Goal: Information Seeking & Learning: Learn about a topic

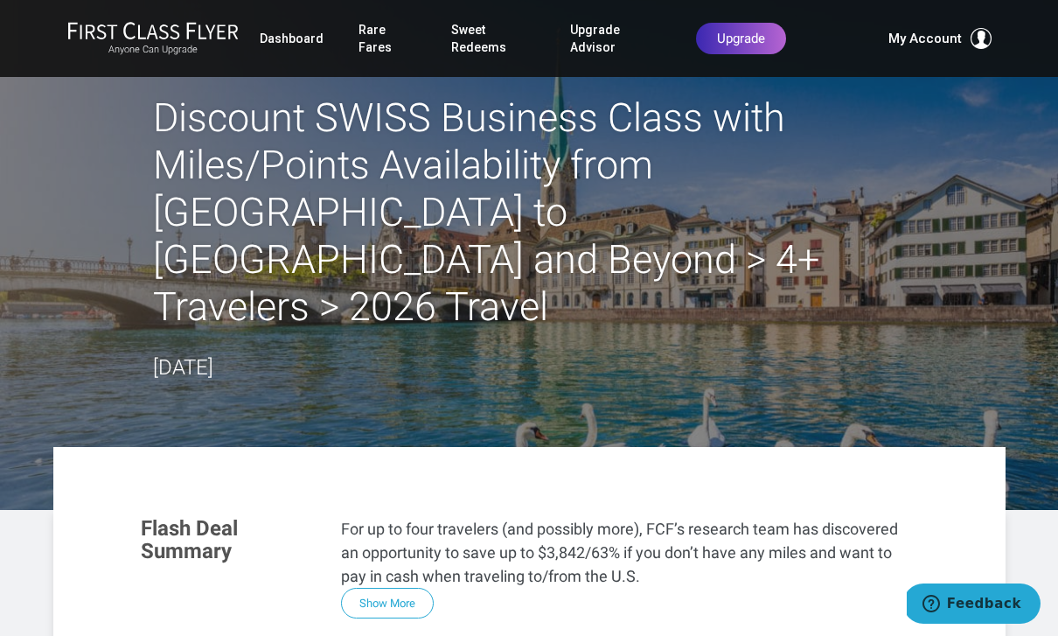
click at [281, 45] on link "Dashboard" at bounding box center [292, 38] width 64 height 31
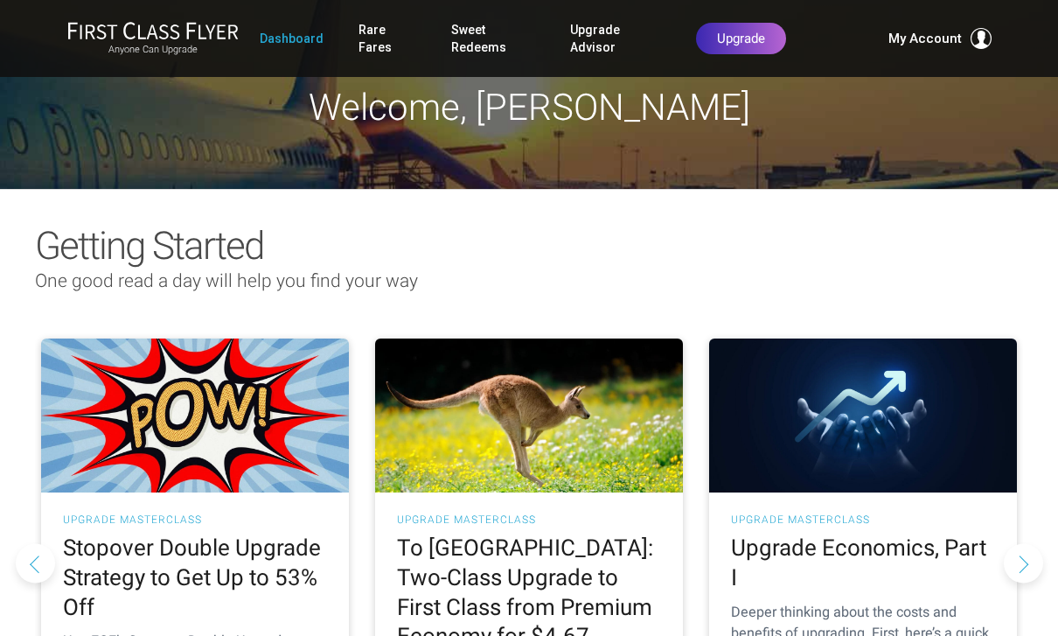
click at [301, 43] on link "Dashboard" at bounding box center [292, 38] width 64 height 31
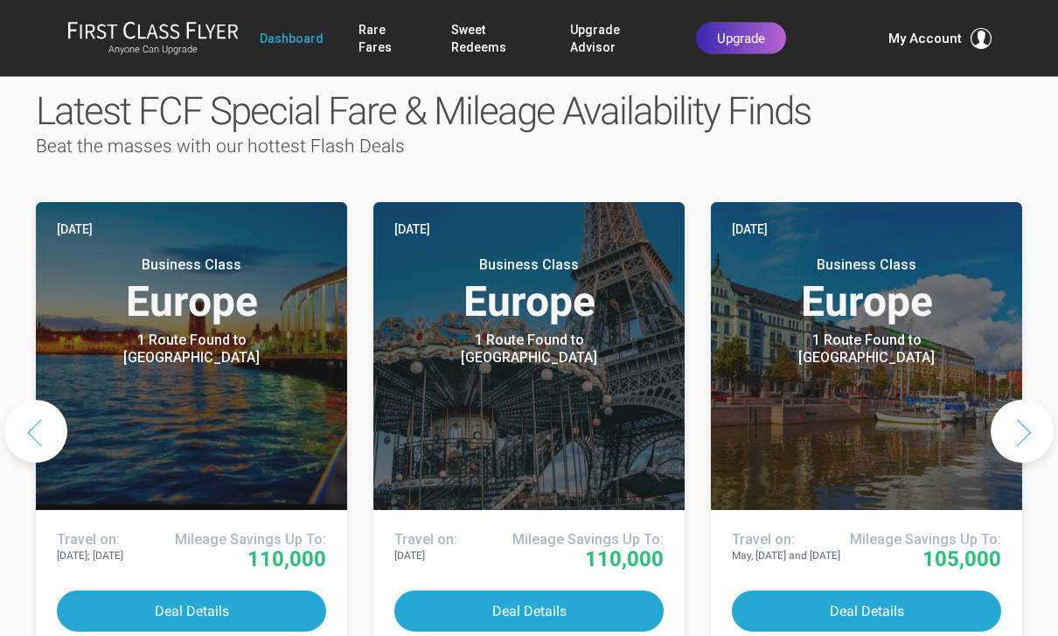
scroll to position [860, 0]
click at [1023, 400] on button "Next slide" at bounding box center [1022, 431] width 63 height 63
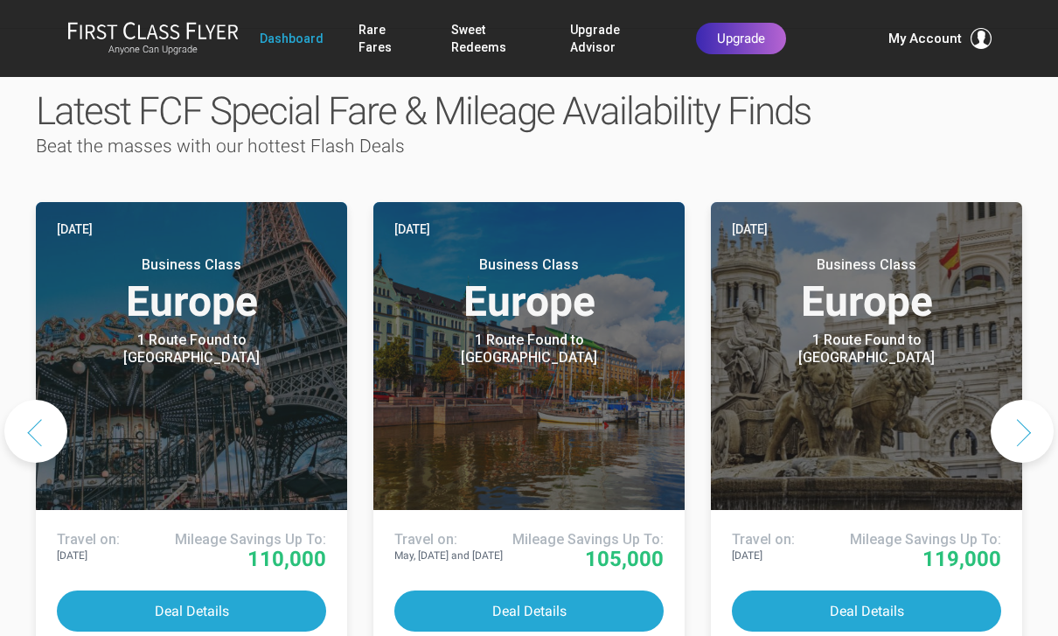
click at [1030, 400] on button "Next slide" at bounding box center [1022, 431] width 63 height 63
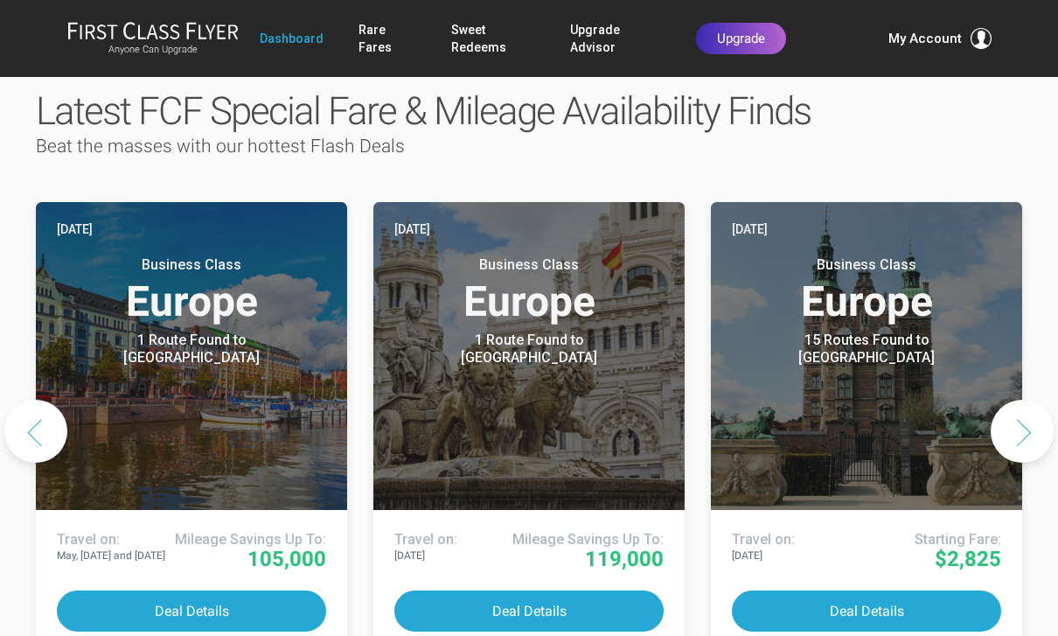
click at [1030, 400] on button "Next slide" at bounding box center [1022, 431] width 63 height 63
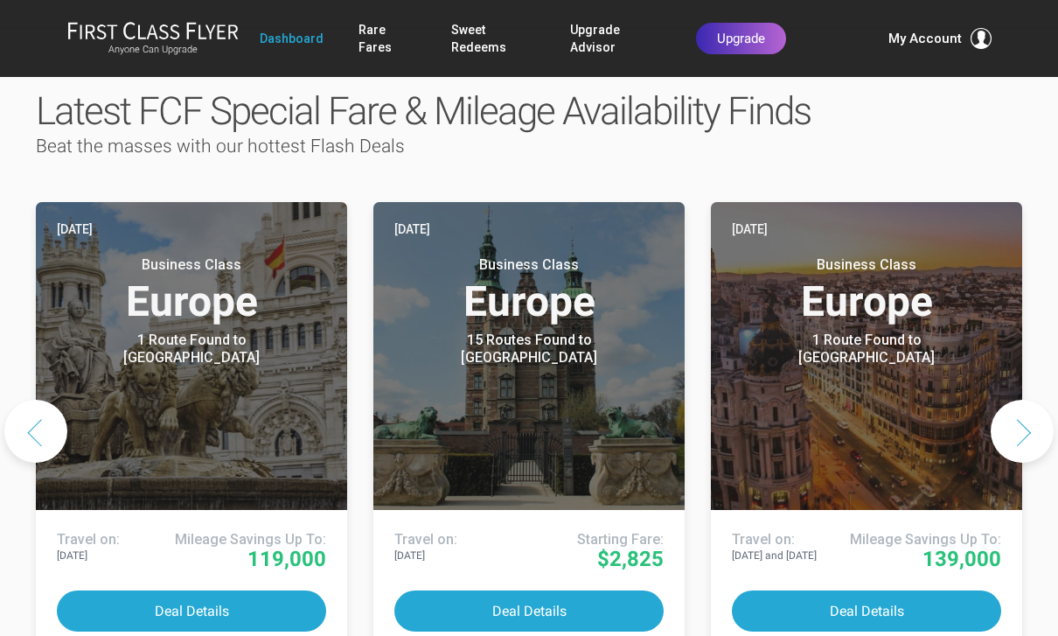
click at [1030, 400] on button "Next slide" at bounding box center [1022, 431] width 63 height 63
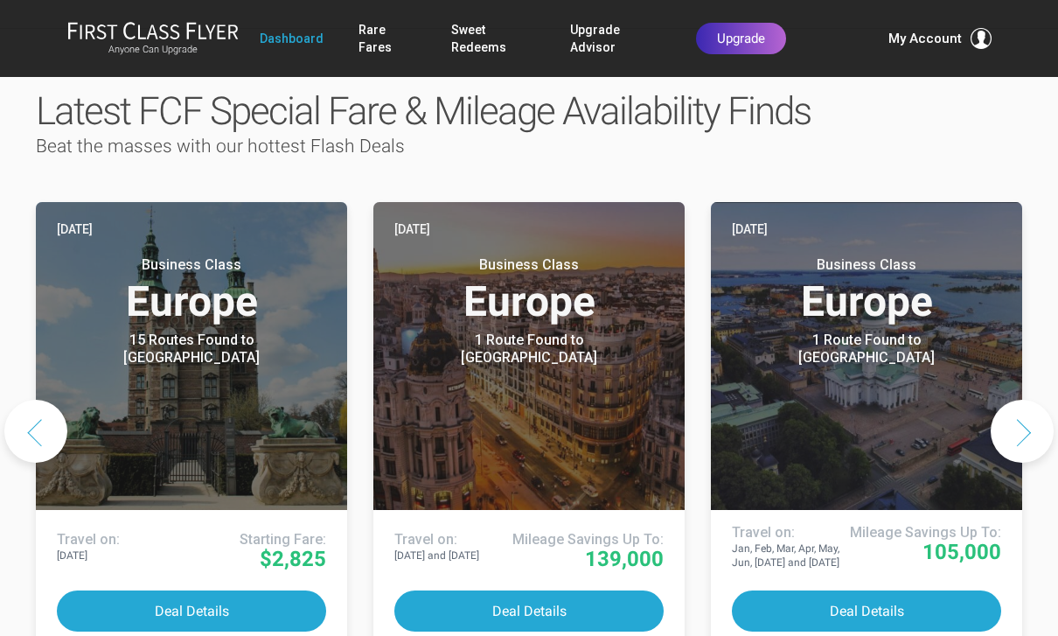
click at [1027, 400] on button "Next slide" at bounding box center [1022, 431] width 63 height 63
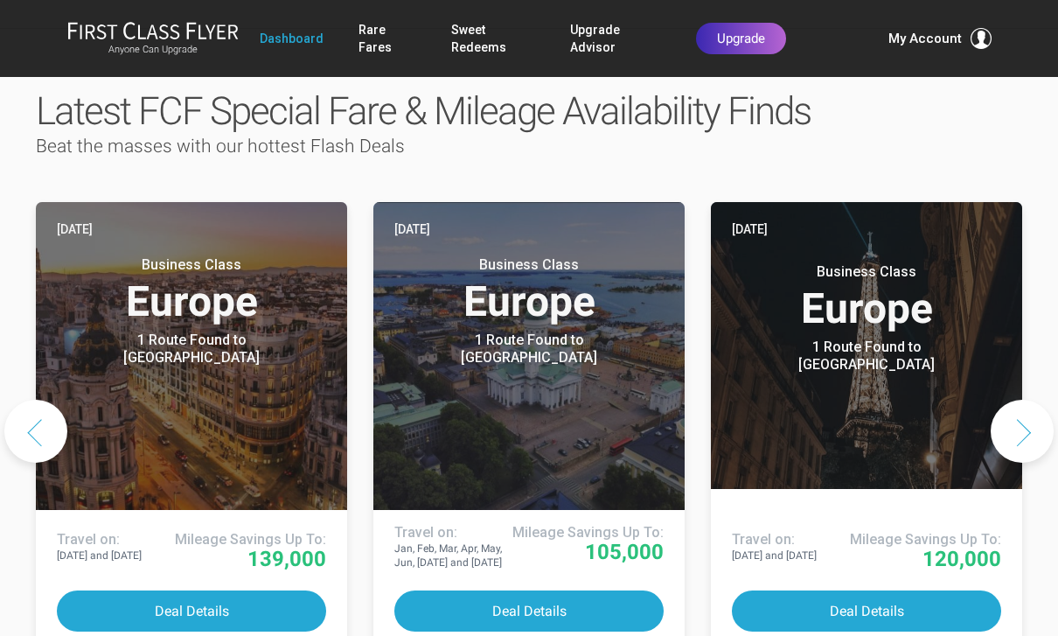
click at [1040, 400] on button "Next slide" at bounding box center [1022, 431] width 63 height 63
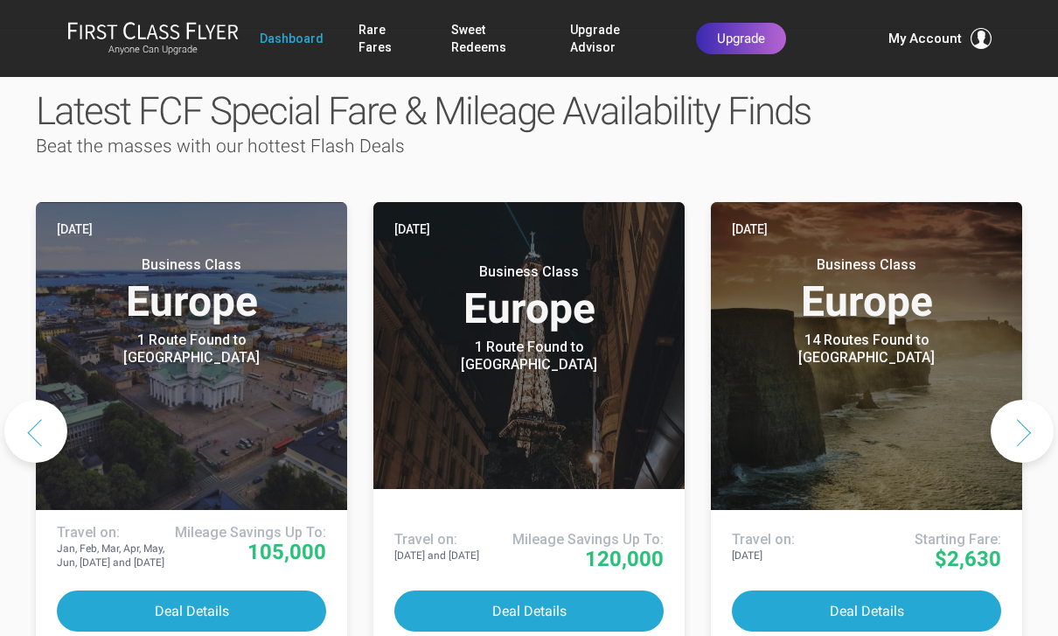
click at [1030, 400] on button "Next slide" at bounding box center [1022, 431] width 63 height 63
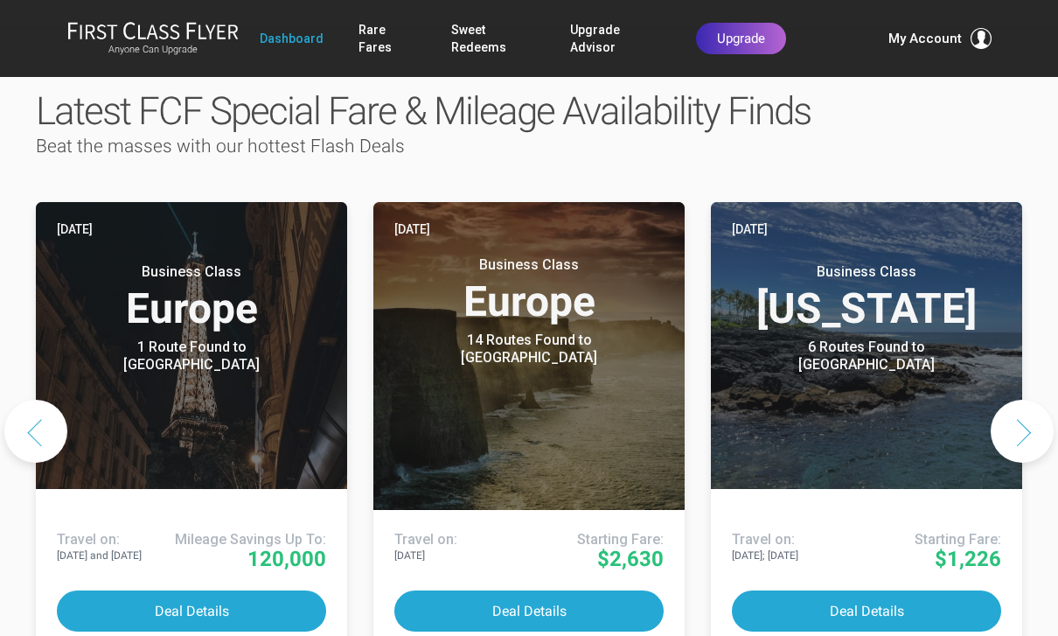
click at [1026, 400] on button "Next slide" at bounding box center [1022, 431] width 63 height 63
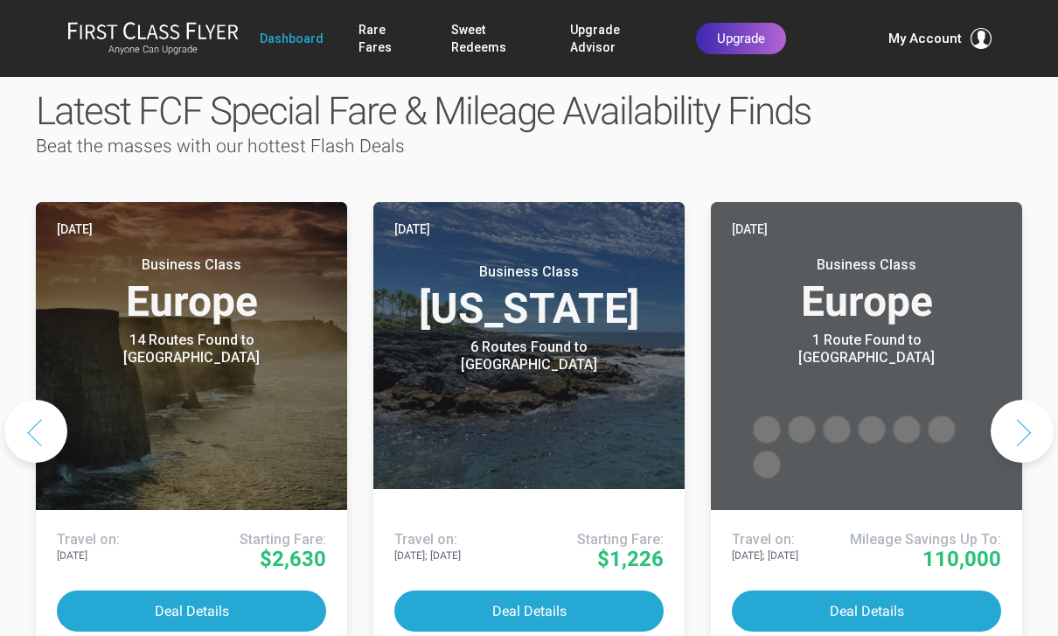
click at [1024, 400] on button "Next slide" at bounding box center [1022, 431] width 63 height 63
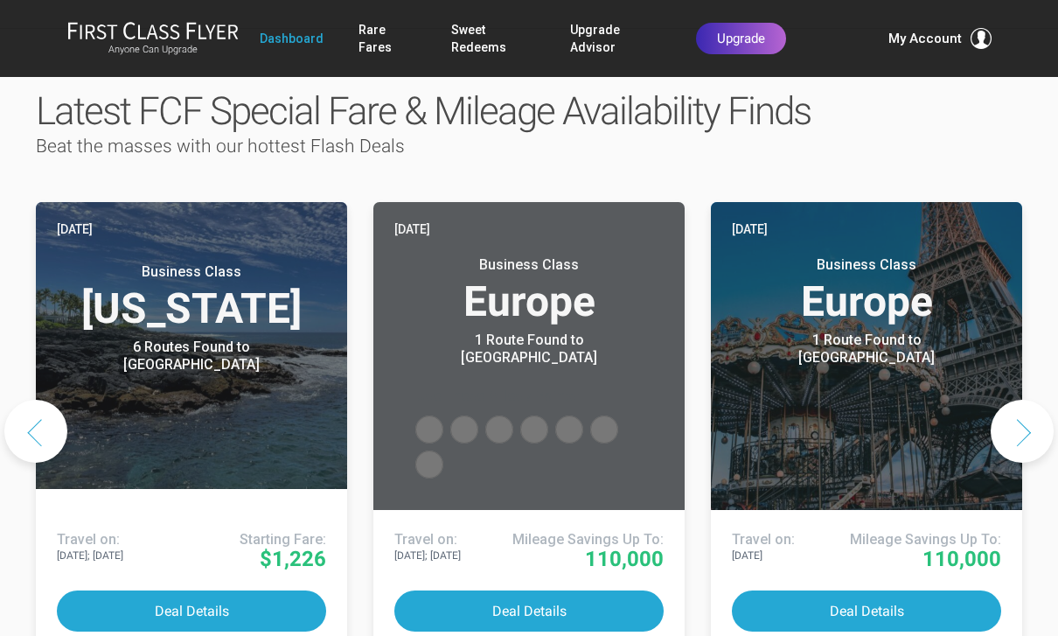
click at [1023, 400] on button "Next slide" at bounding box center [1022, 431] width 63 height 63
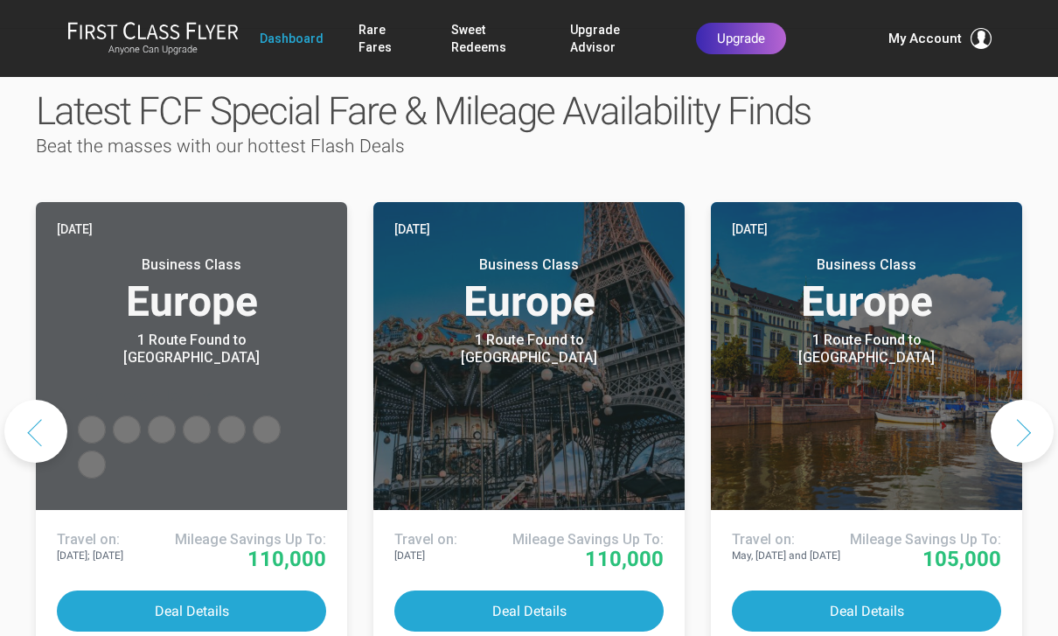
click at [1026, 400] on button "Next slide" at bounding box center [1022, 431] width 63 height 63
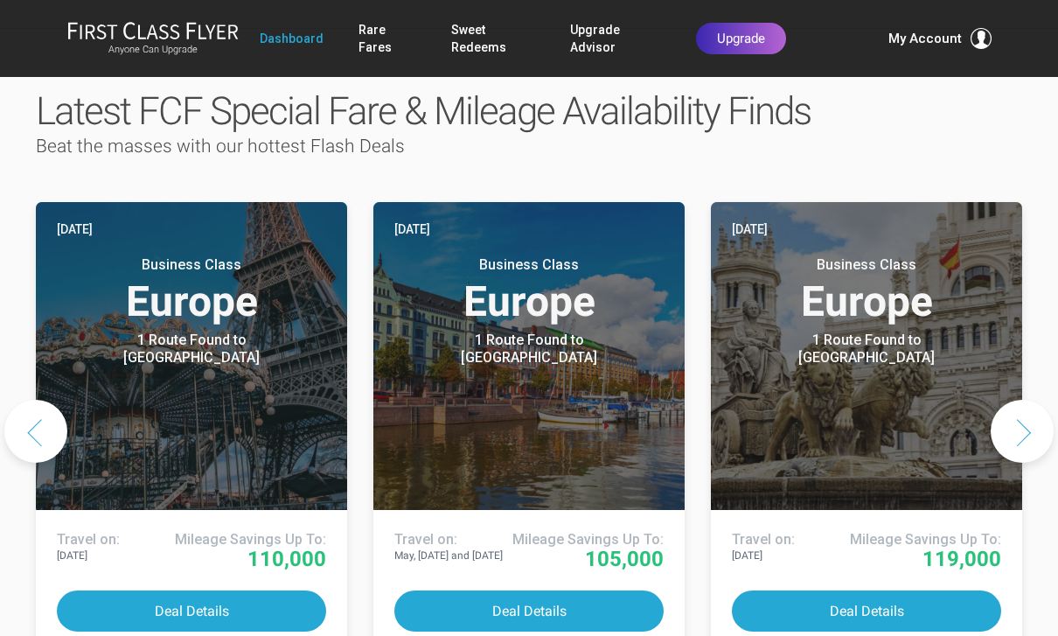
click at [1025, 400] on button "Next slide" at bounding box center [1022, 431] width 63 height 63
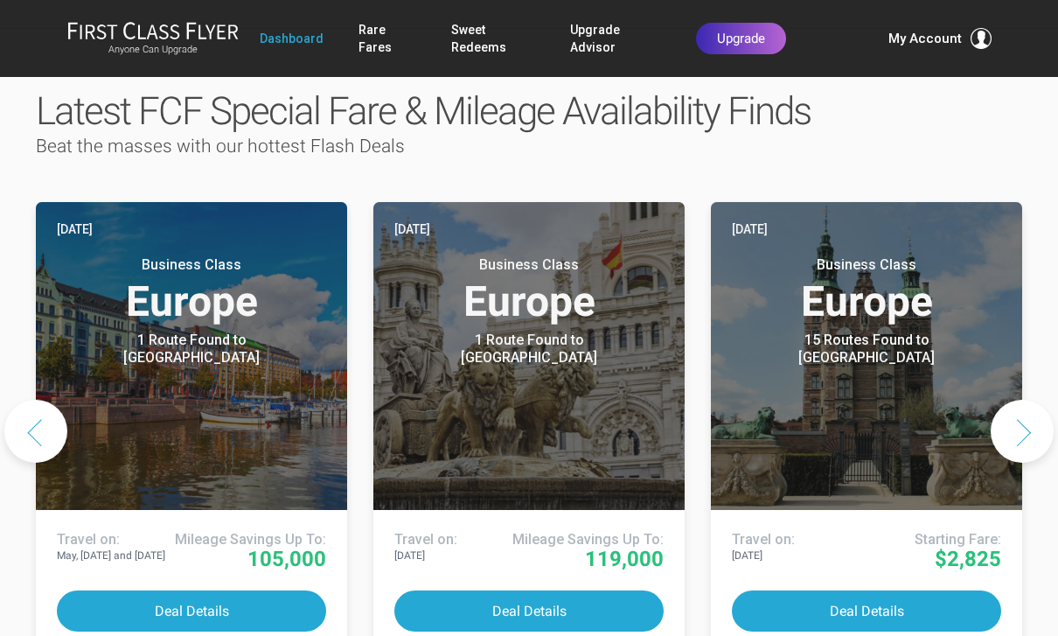
click at [1024, 400] on button "Next slide" at bounding box center [1022, 431] width 63 height 63
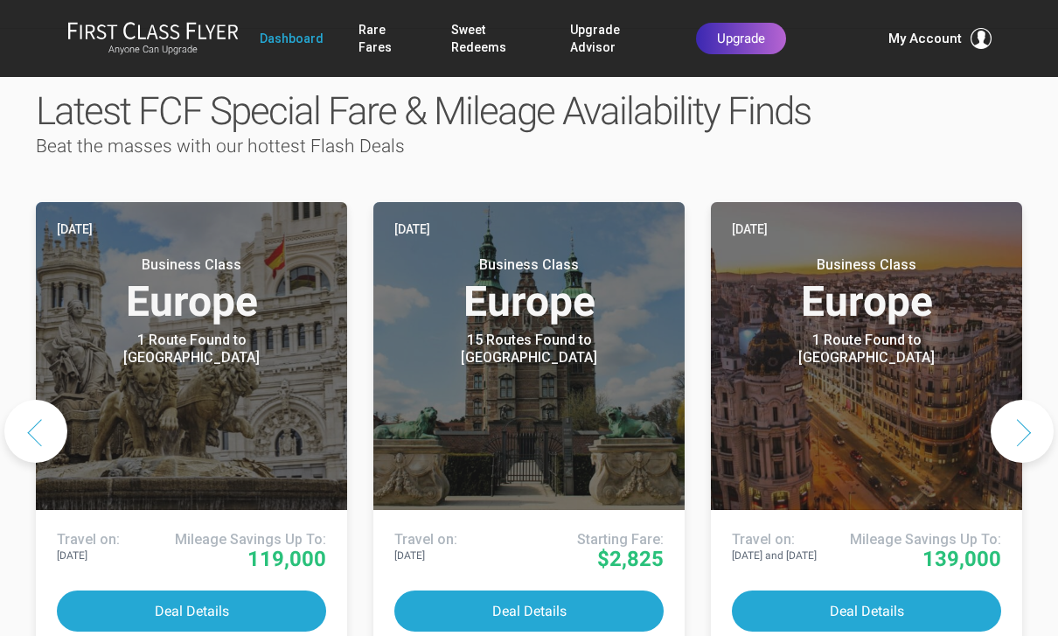
click at [461, 26] on link "Sweet Redeems" at bounding box center [493, 38] width 85 height 49
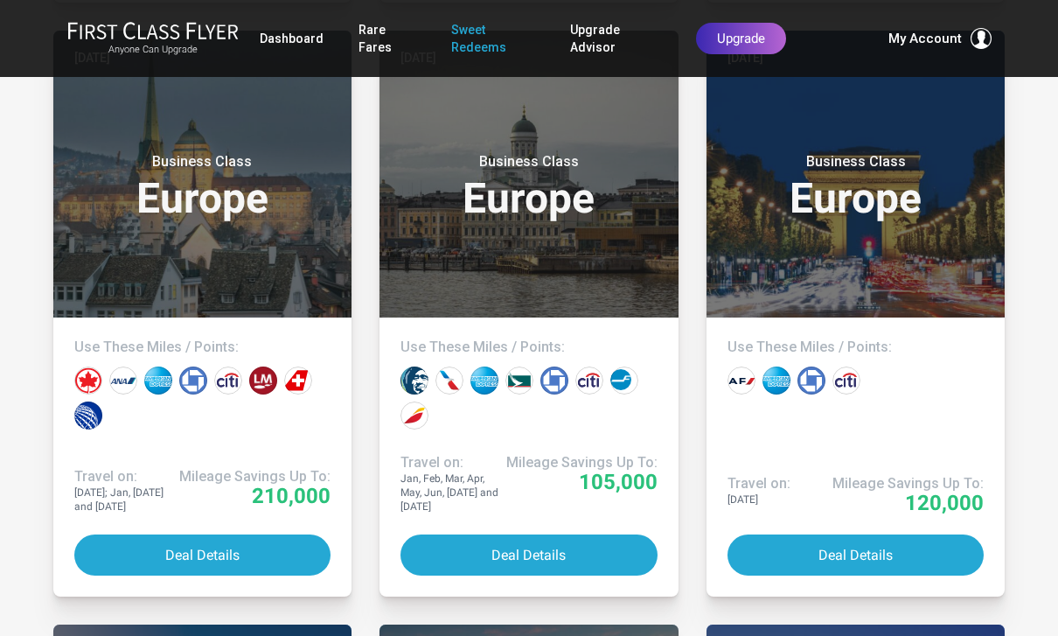
scroll to position [2146, 0]
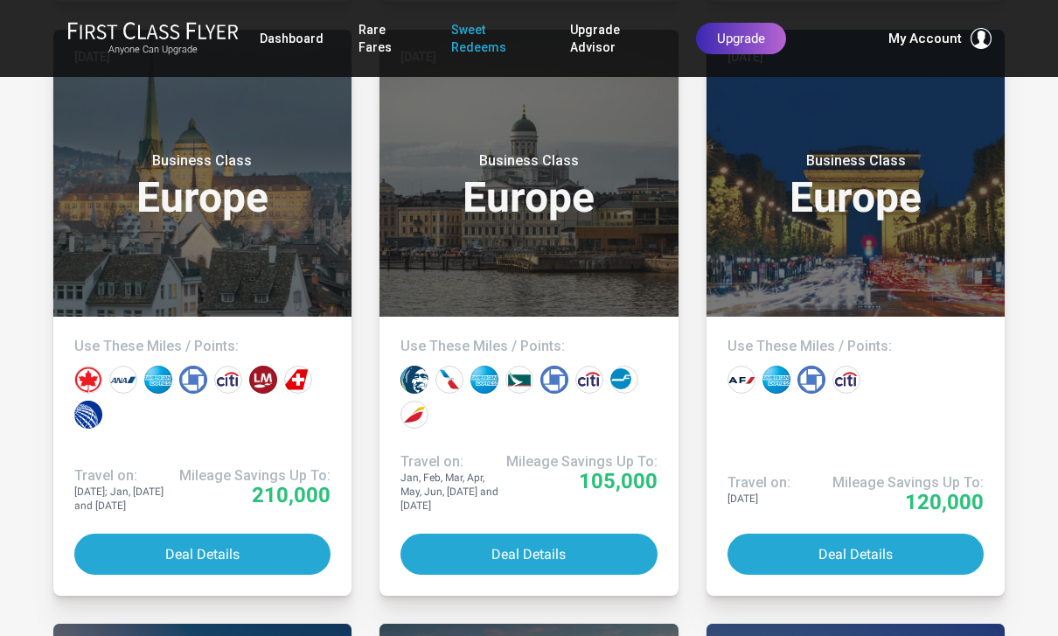
click at [599, 550] on button "Deal Details" at bounding box center [529, 554] width 257 height 41
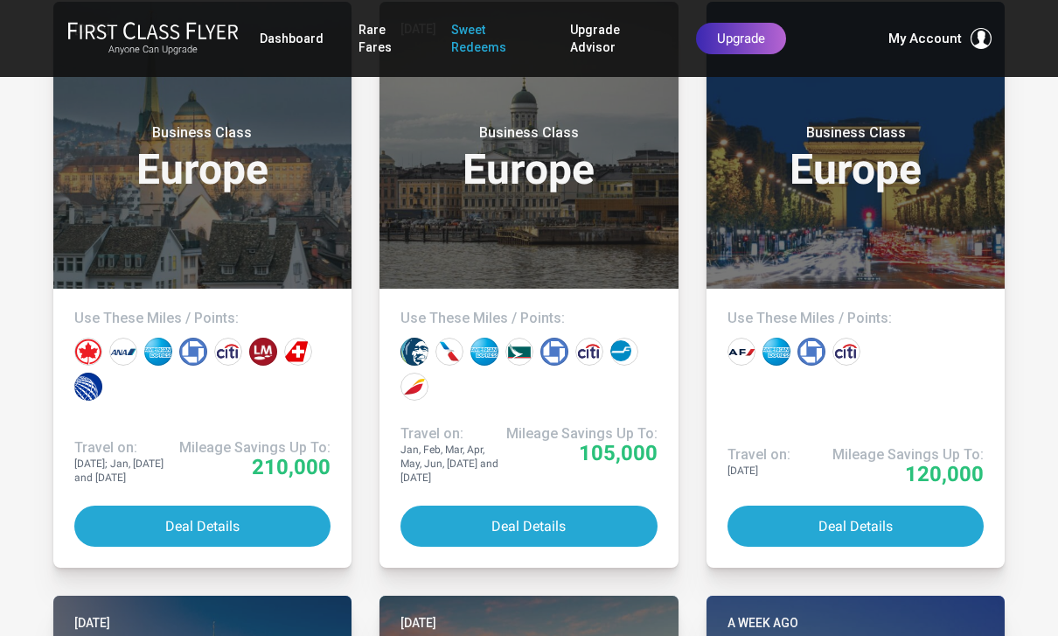
click at [861, 526] on button "Deal Details" at bounding box center [856, 526] width 257 height 41
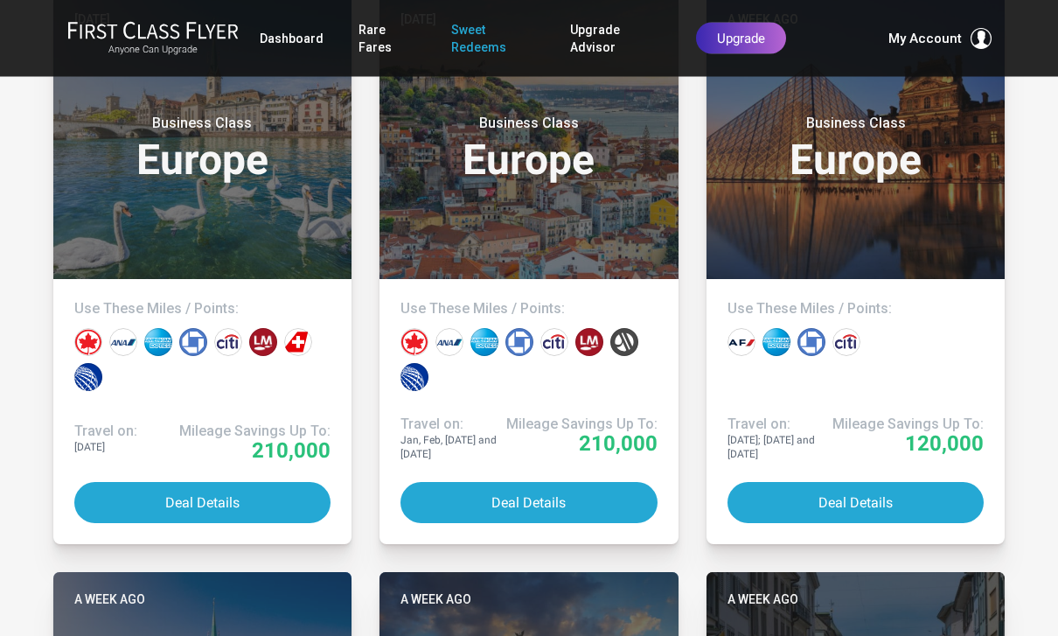
scroll to position [2779, 0]
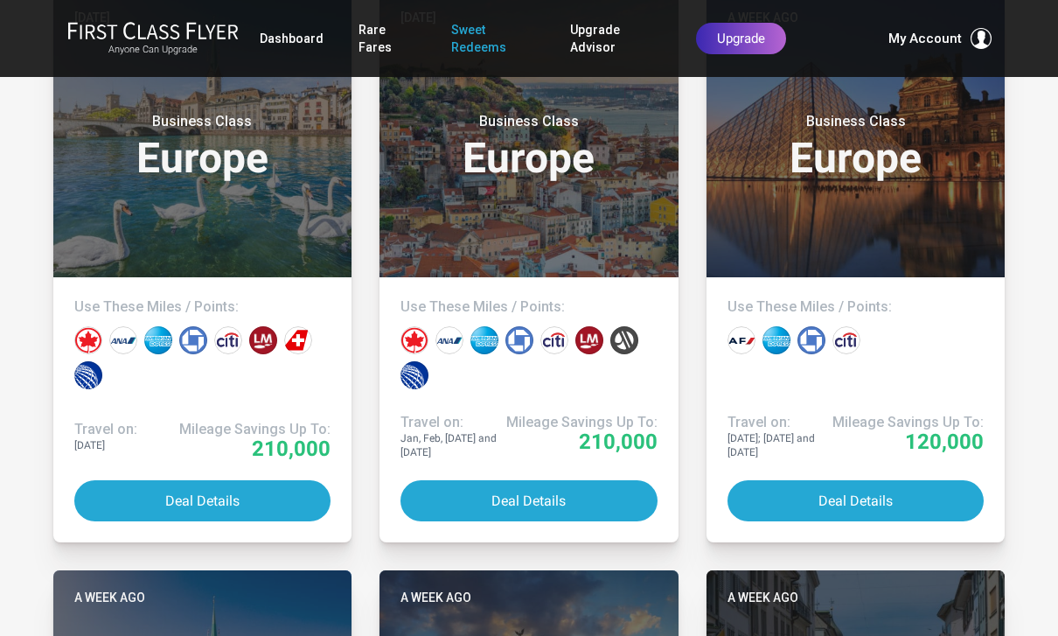
click at [576, 497] on button "Deal Details" at bounding box center [529, 500] width 257 height 41
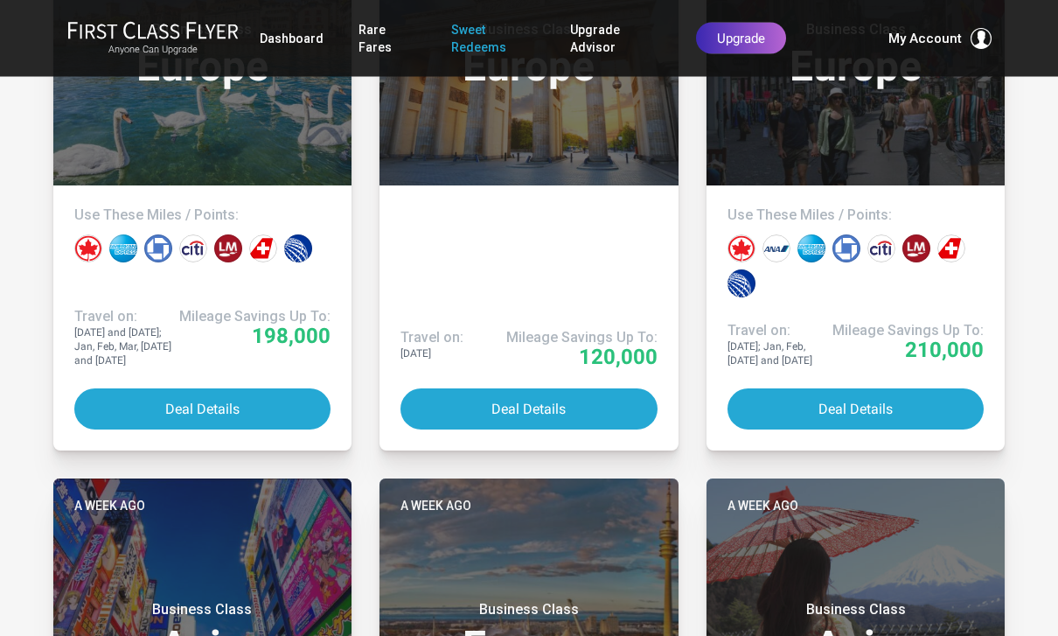
scroll to position [3451, 0]
click at [206, 411] on button "Deal Details" at bounding box center [202, 408] width 257 height 41
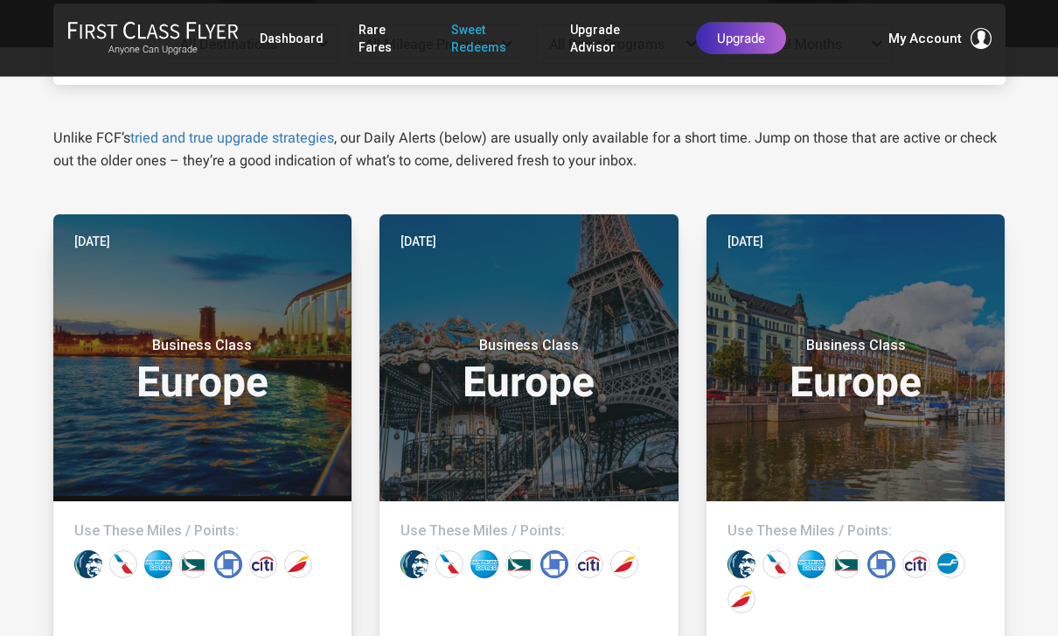
scroll to position [0, 0]
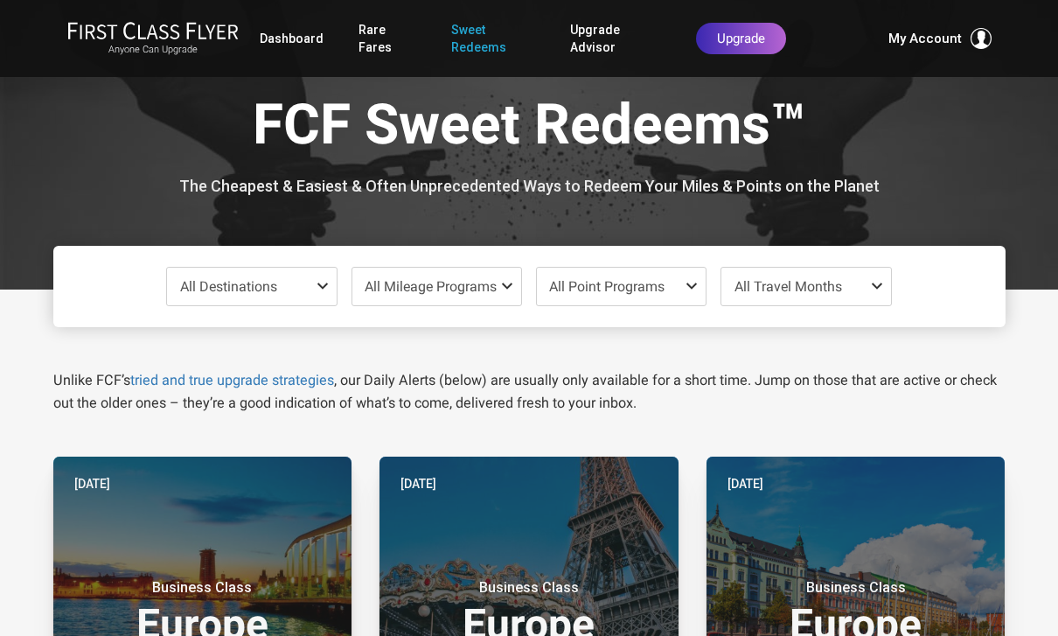
click at [320, 286] on span at bounding box center [326, 286] width 21 height 14
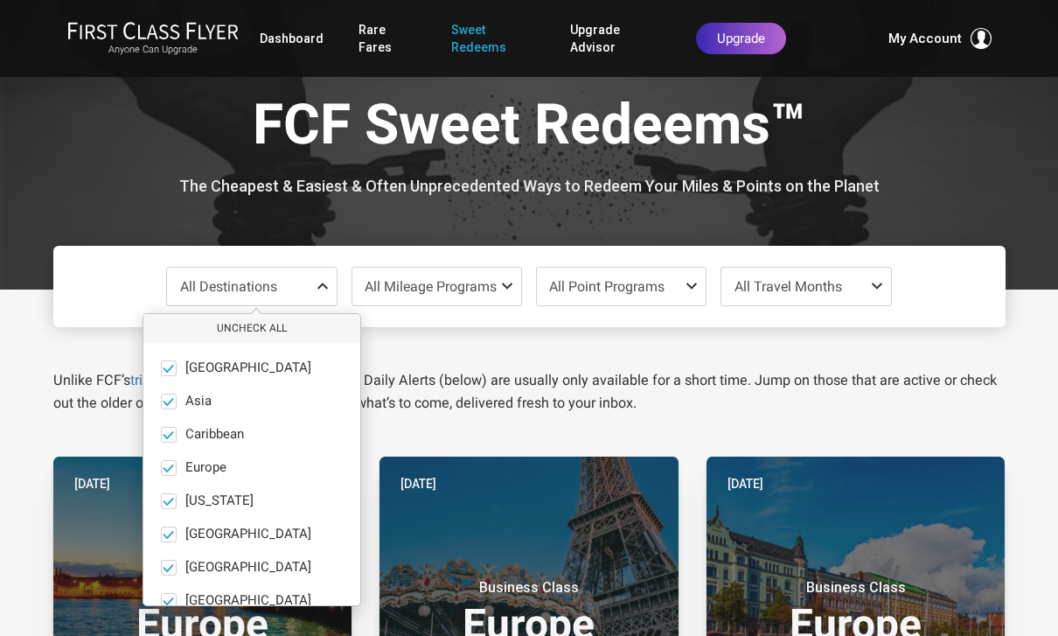
click at [234, 319] on button "Uncheck All" at bounding box center [251, 328] width 217 height 29
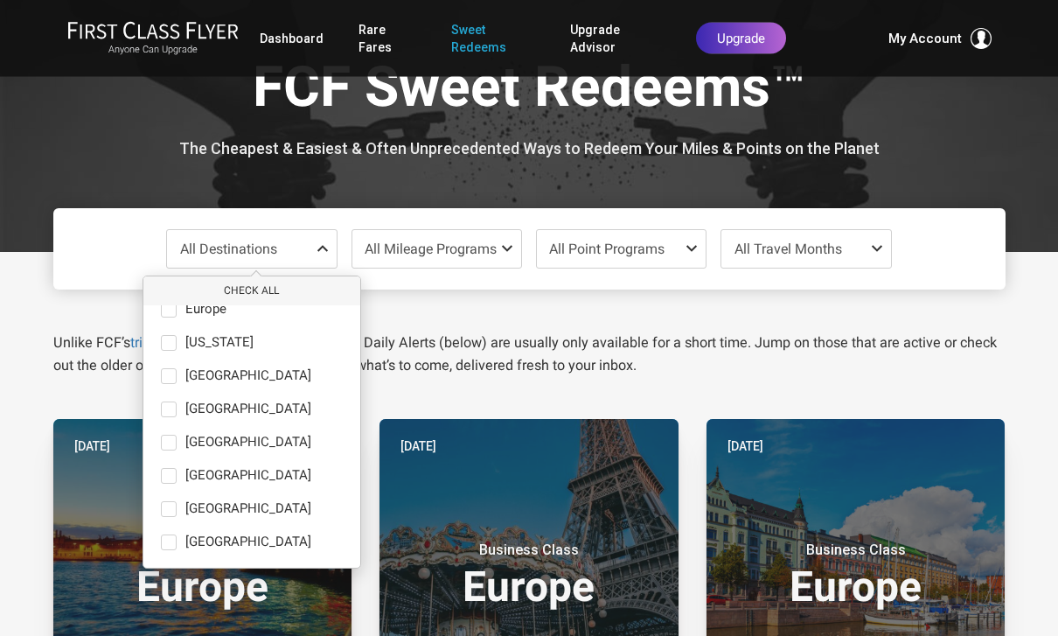
scroll to position [39, 0]
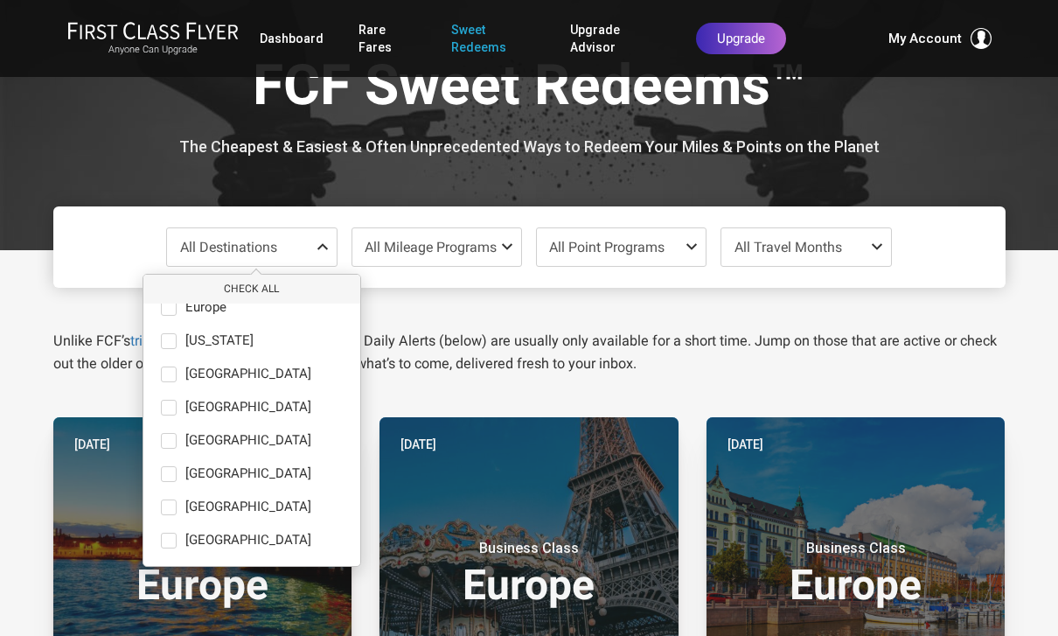
click at [172, 544] on span at bounding box center [169, 541] width 16 height 16
click at [0, 0] on input "South Pacific only" at bounding box center [0, 0] width 0 height 0
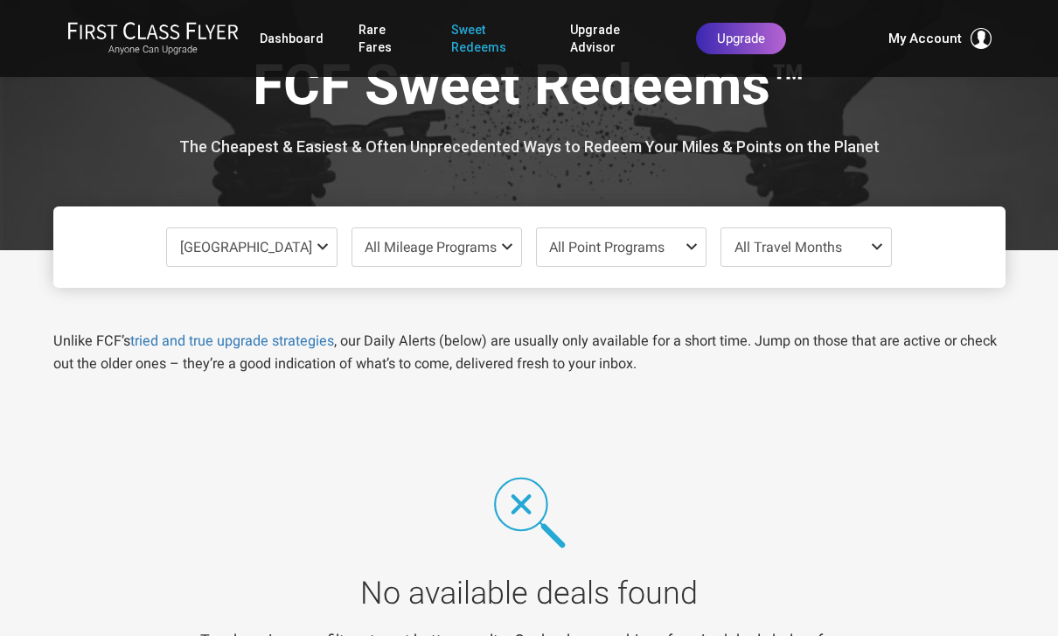
click at [809, 421] on div "No available deals found Try changing your filters to get better results. Or ch…" at bounding box center [529, 576] width 981 height 318
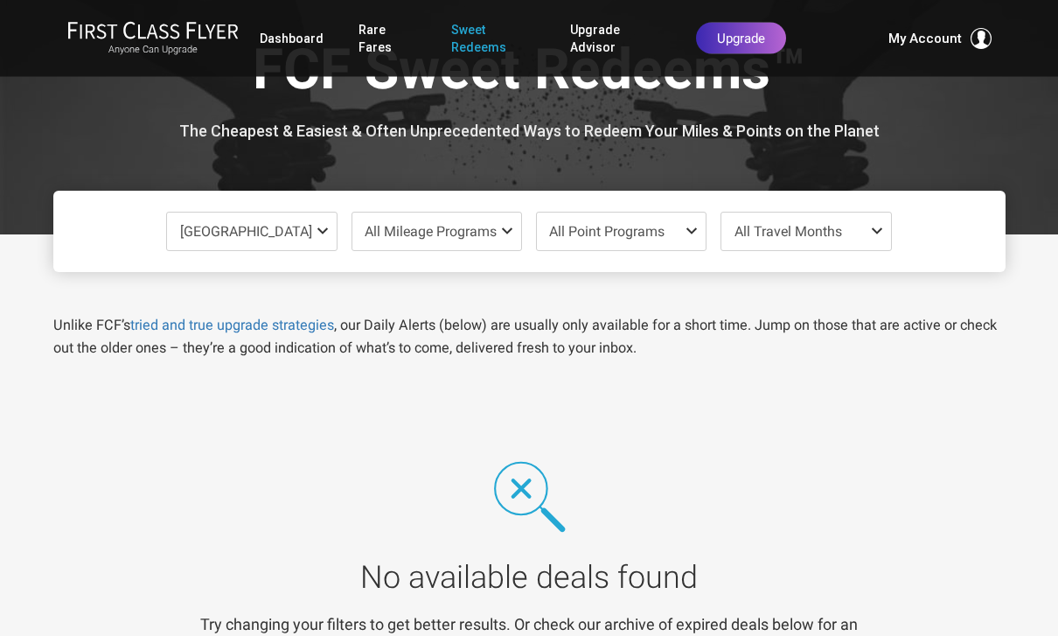
scroll to position [0, 0]
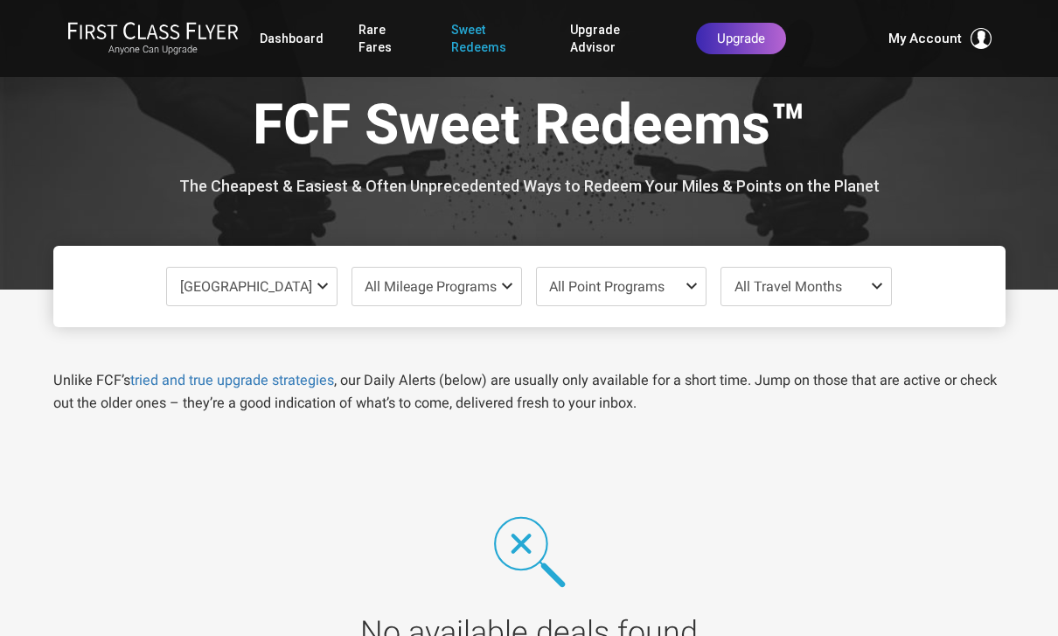
click at [318, 287] on span at bounding box center [326, 286] width 21 height 14
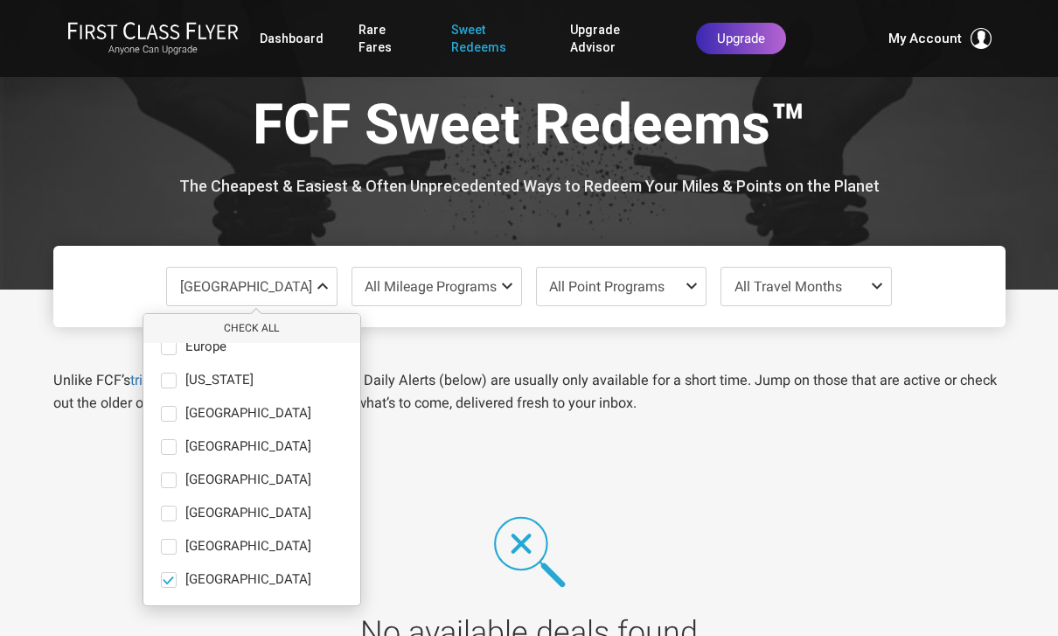
click at [173, 545] on span at bounding box center [169, 547] width 16 height 16
click at [0, 0] on input "South America only" at bounding box center [0, 0] width 0 height 0
click at [168, 579] on span at bounding box center [168, 579] width 13 height 13
click at [0, 0] on input "South Pacific only" at bounding box center [0, 0] width 0 height 0
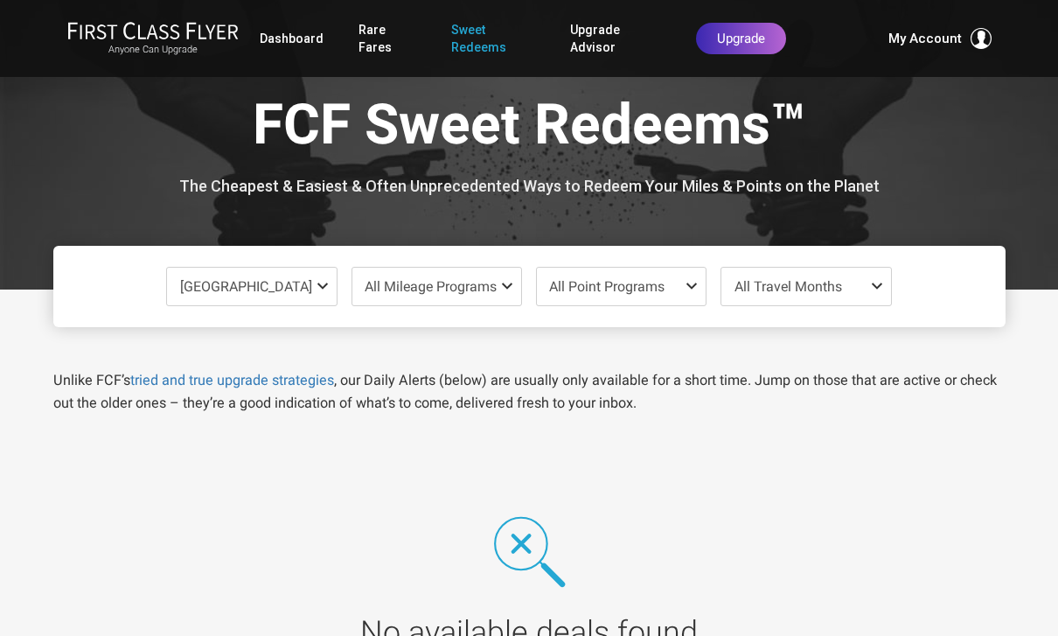
click at [318, 282] on span at bounding box center [326, 286] width 21 height 14
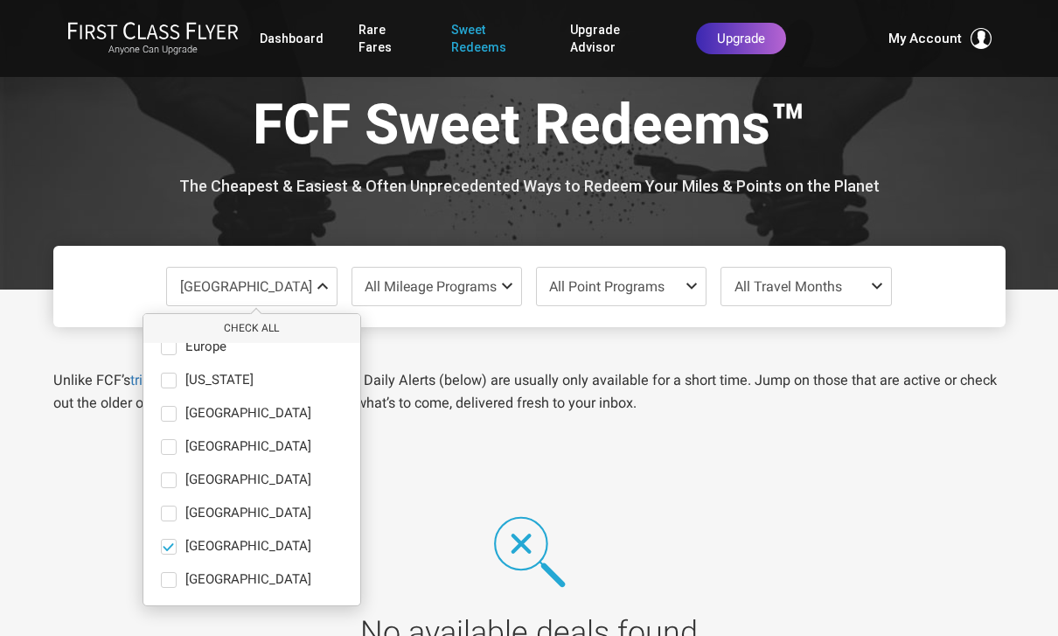
click at [323, 280] on span at bounding box center [326, 286] width 21 height 14
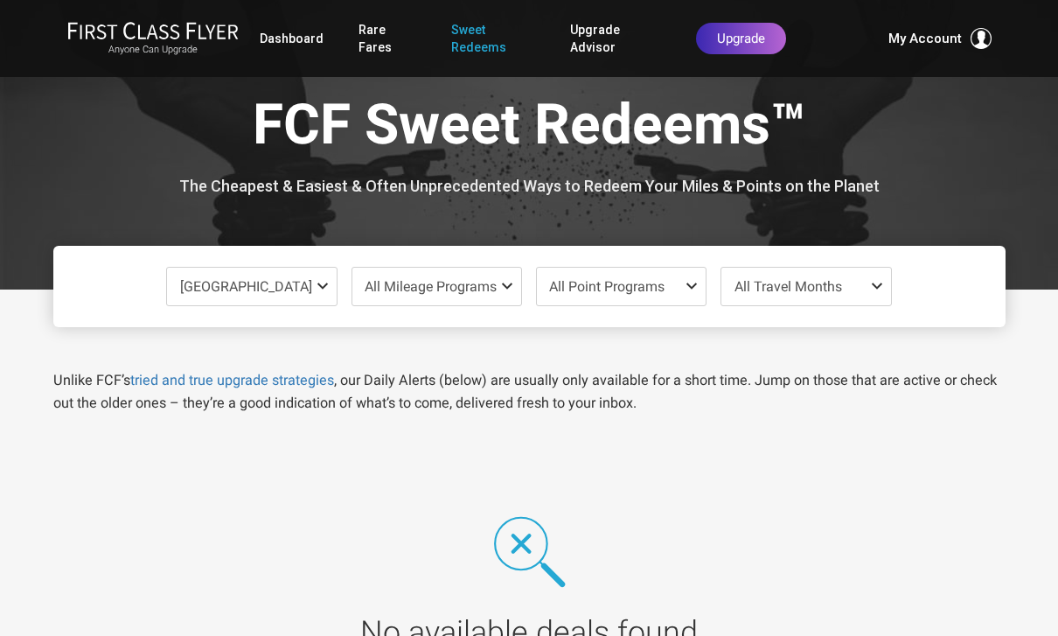
click at [318, 280] on span at bounding box center [326, 286] width 21 height 14
click at [308, 278] on span "South America" at bounding box center [251, 287] width 169 height 38
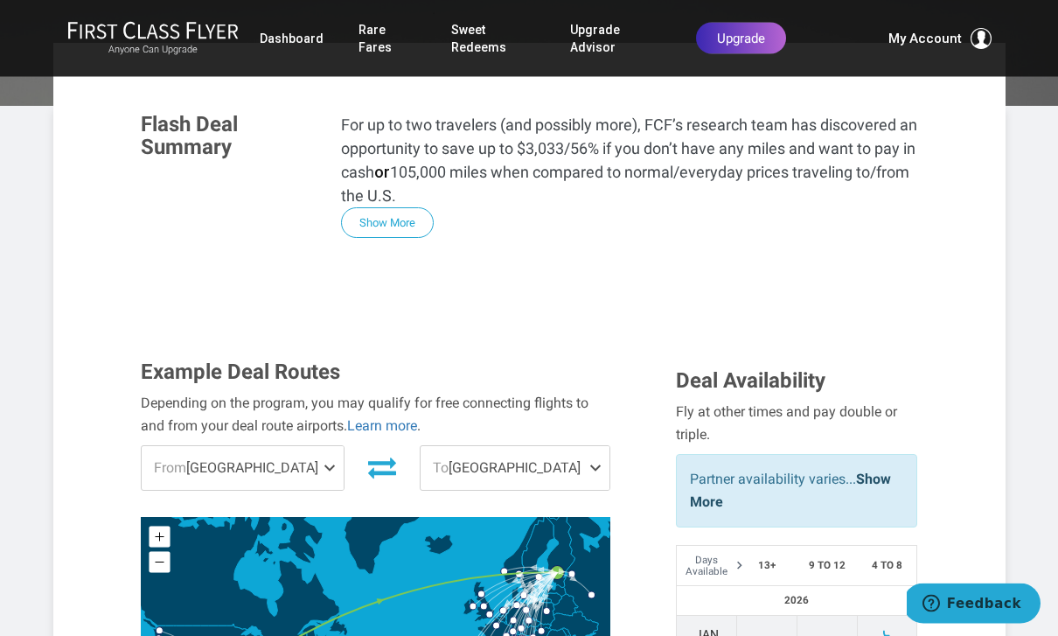
scroll to position [391, 0]
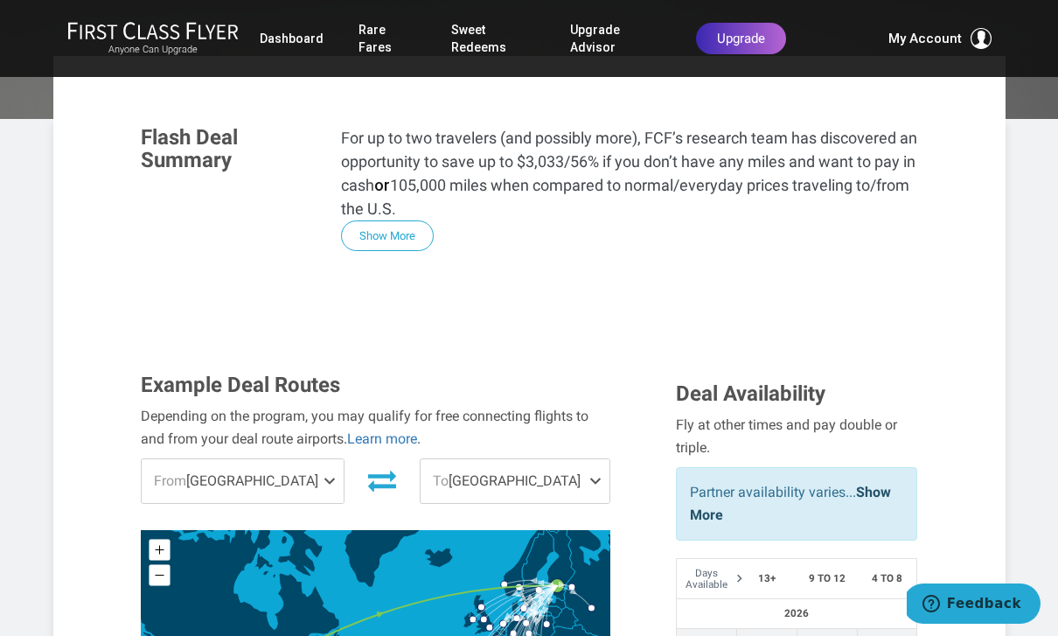
click at [590, 459] on span at bounding box center [599, 481] width 21 height 44
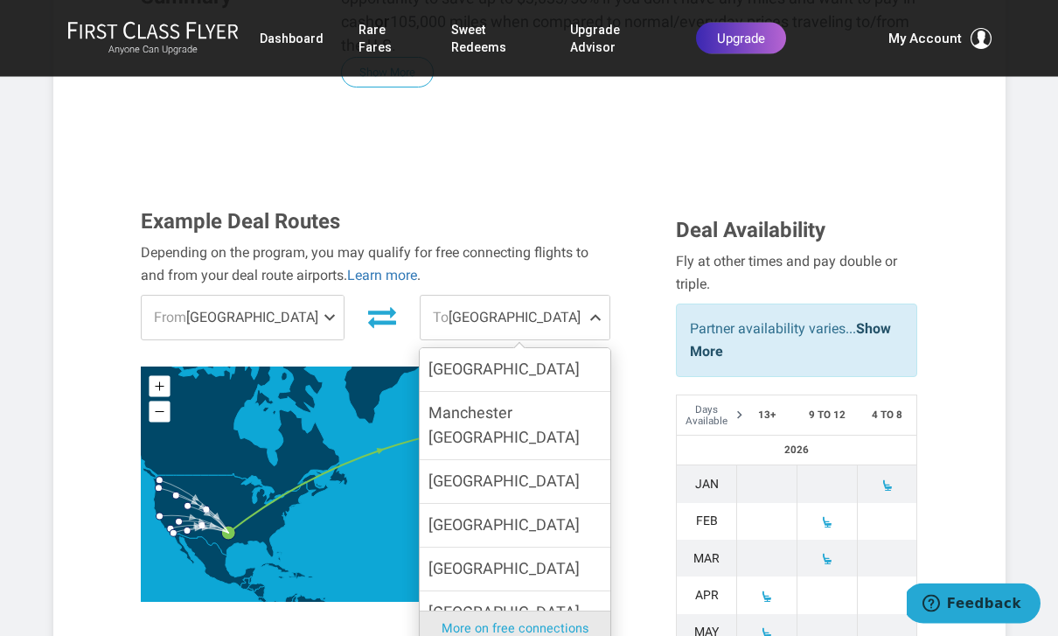
scroll to position [772, 0]
click at [505, 459] on label "Milan" at bounding box center [515, 480] width 191 height 43
click at [0, 0] on input "Milan" at bounding box center [0, 0] width 0 height 0
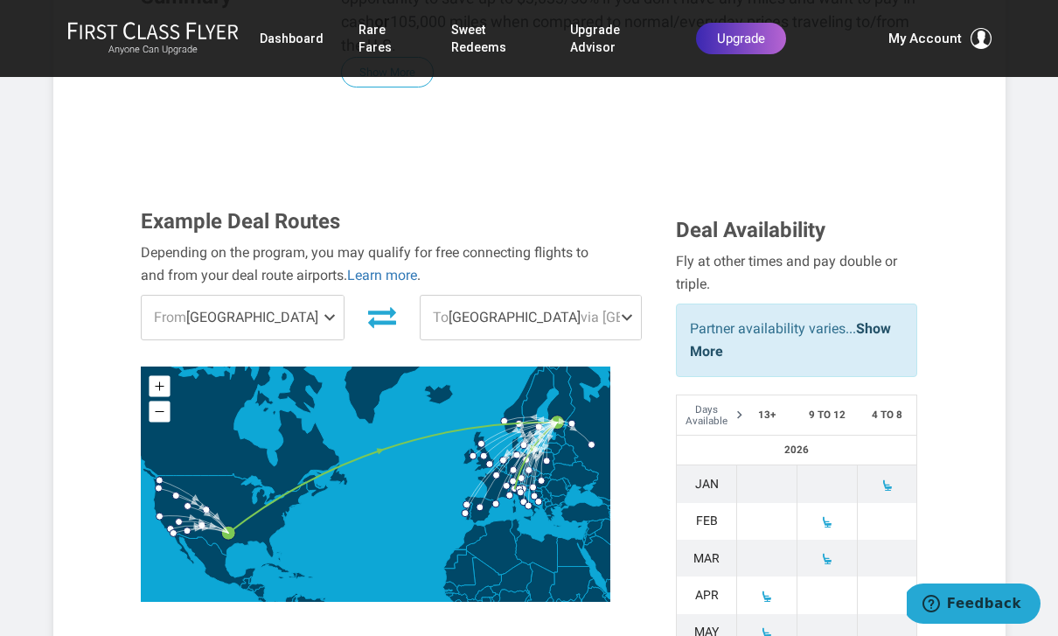
click at [200, 296] on span "From Dallas" at bounding box center [243, 318] width 202 height 44
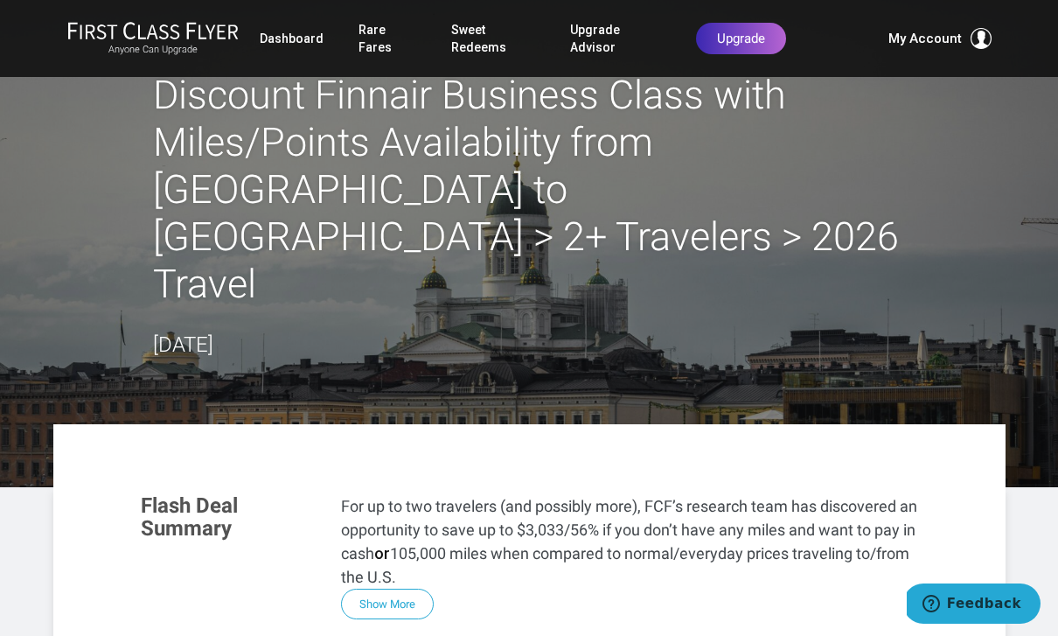
scroll to position [0, 0]
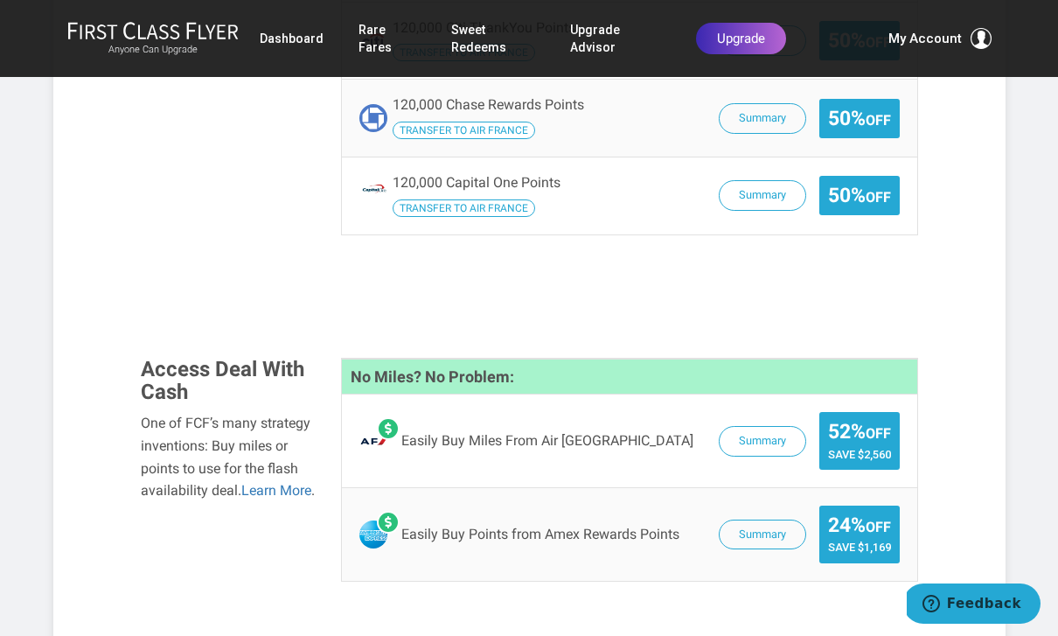
scroll to position [1512, 0]
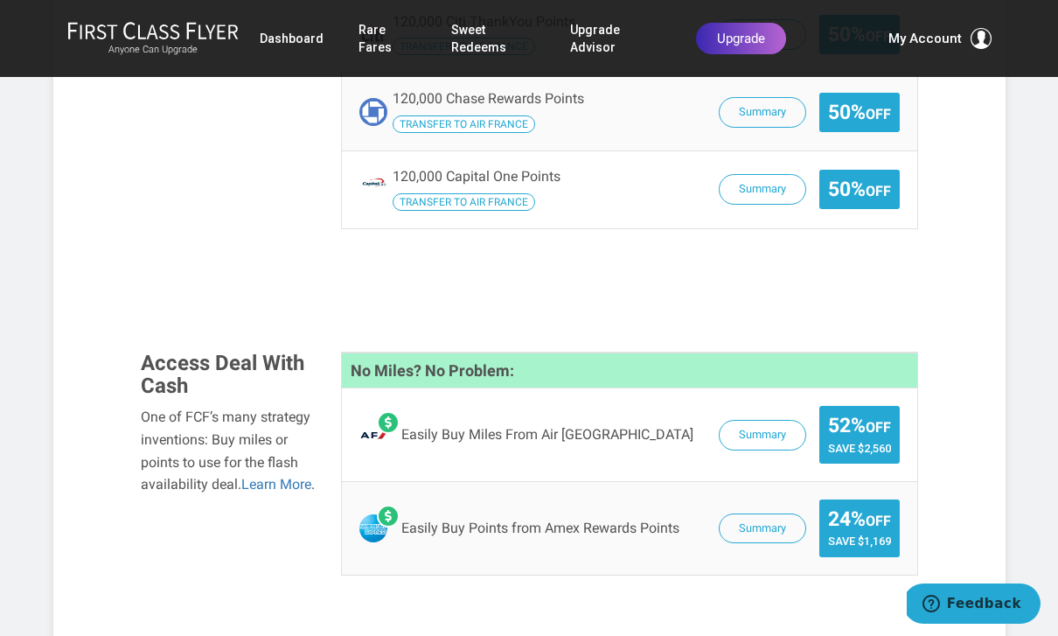
click at [761, 420] on button "Summary" at bounding box center [762, 435] width 87 height 31
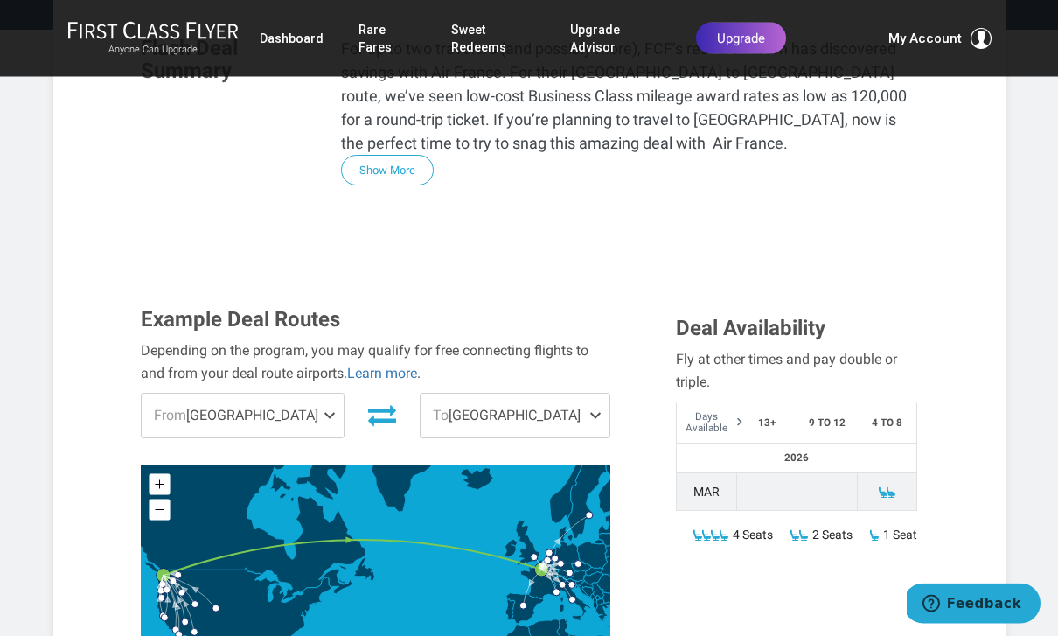
scroll to position [483, 0]
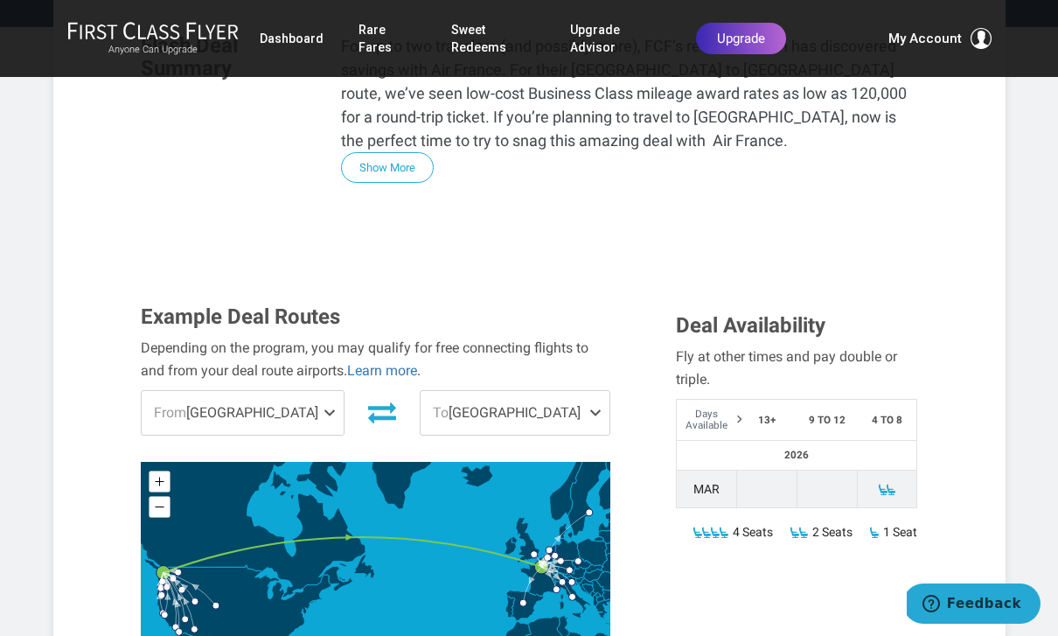
click at [323, 391] on span at bounding box center [333, 413] width 21 height 44
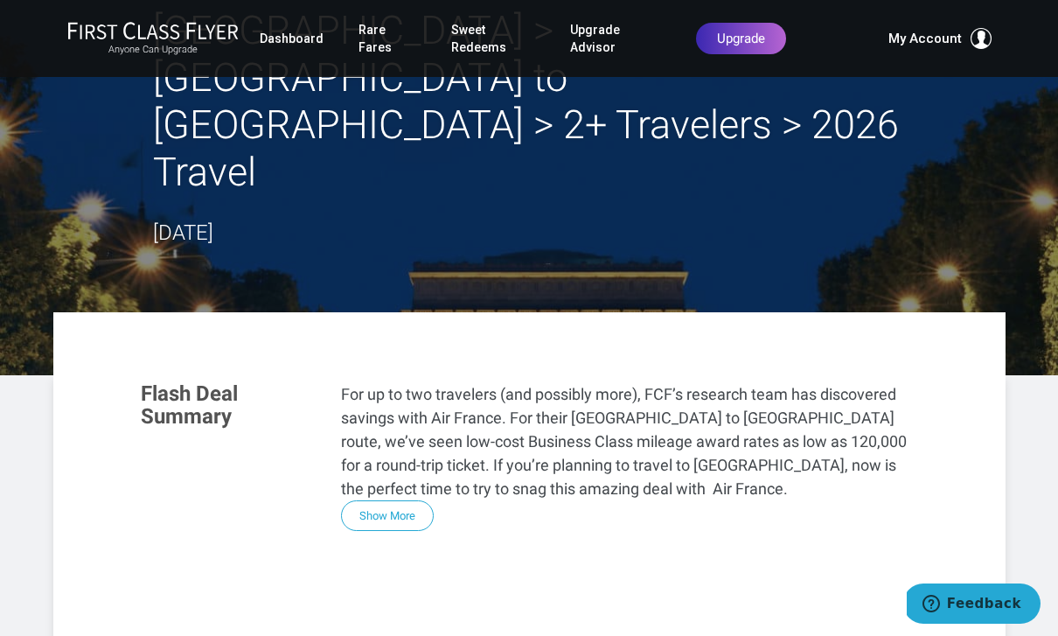
scroll to position [0, 0]
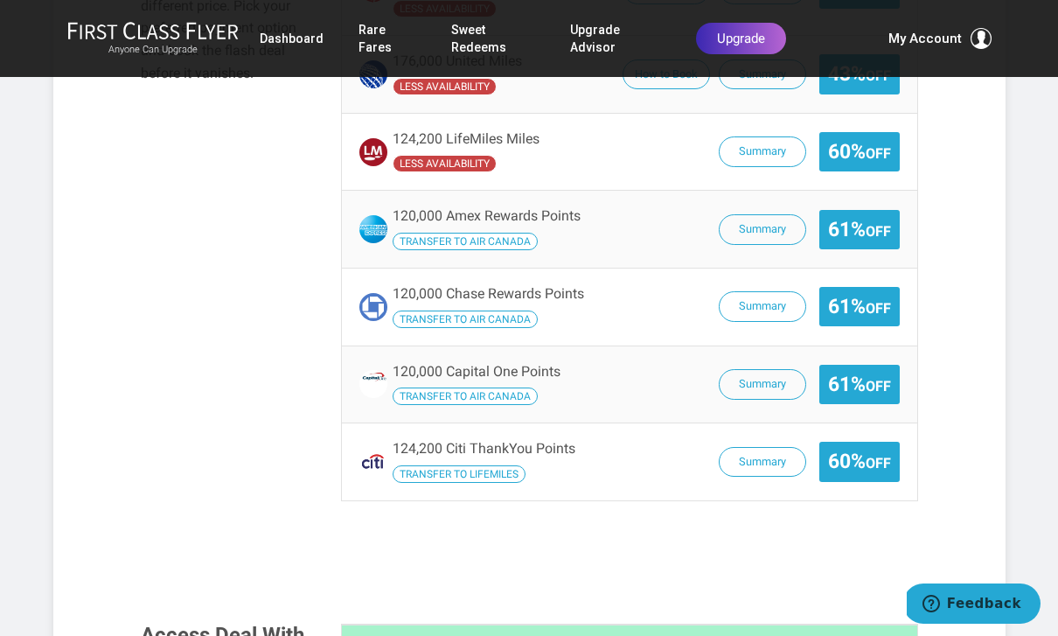
scroll to position [1544, 0]
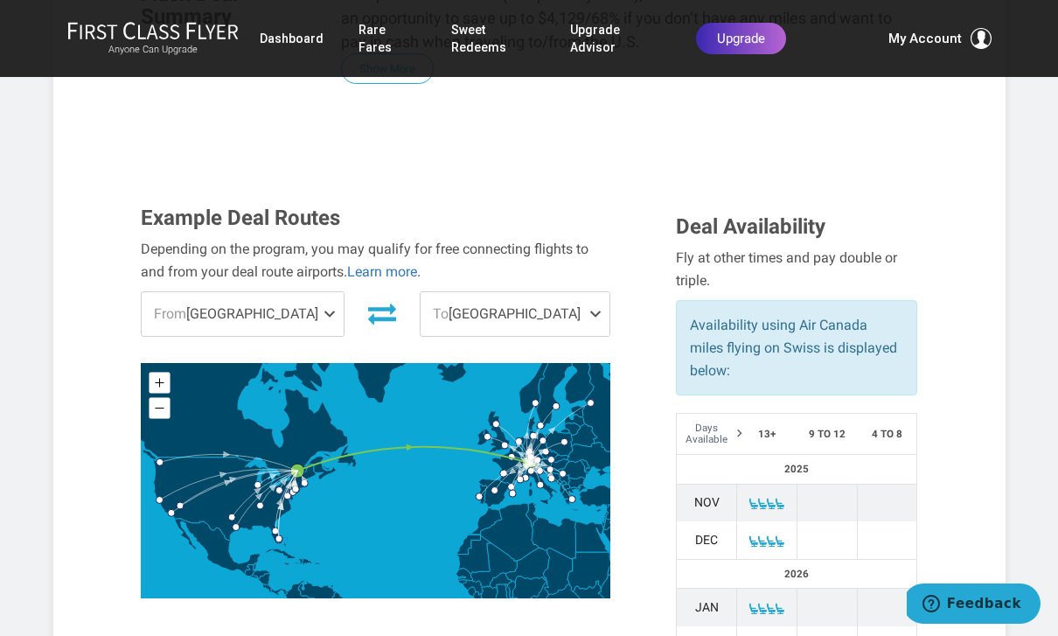
scroll to position [536, 0]
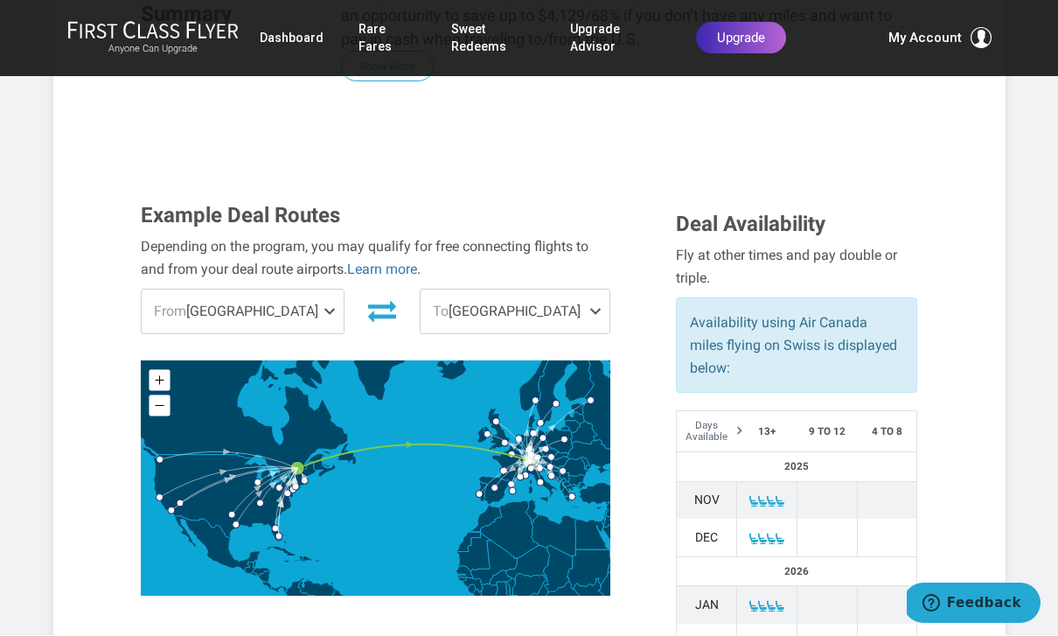
click at [323, 290] on span at bounding box center [333, 312] width 21 height 44
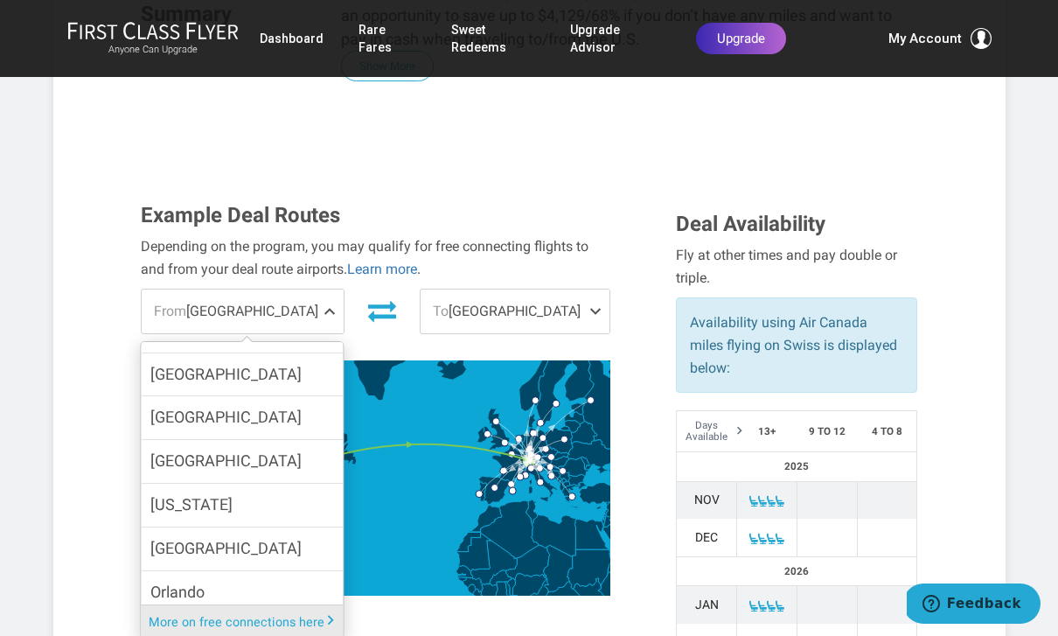
scroll to position [351, 0]
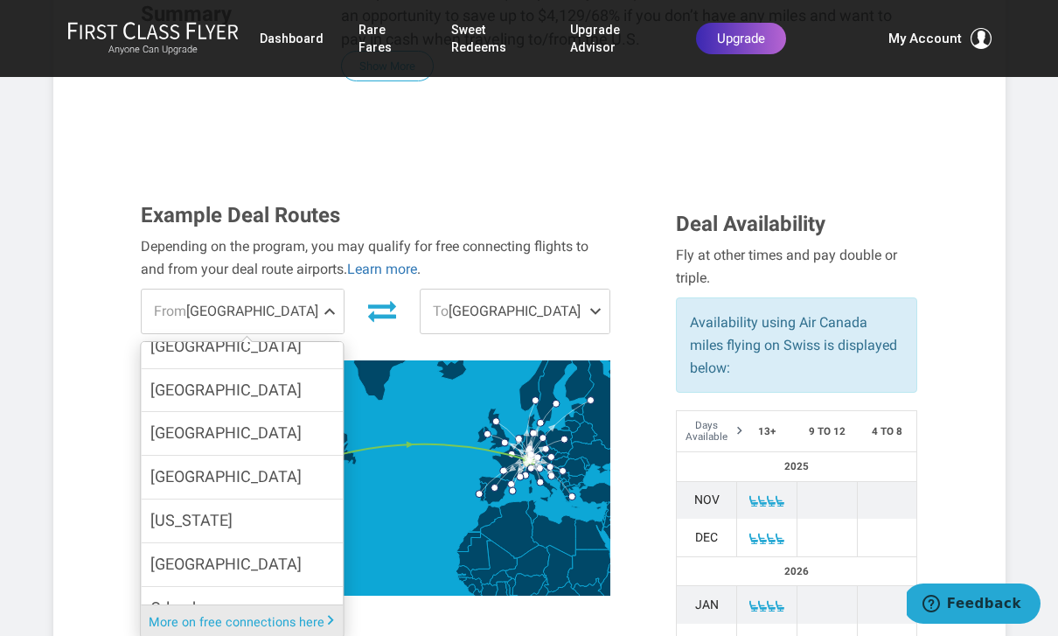
click at [171, 421] on span "Miami" at bounding box center [225, 433] width 151 height 25
click at [0, 0] on input "Miami" at bounding box center [0, 0] width 0 height 0
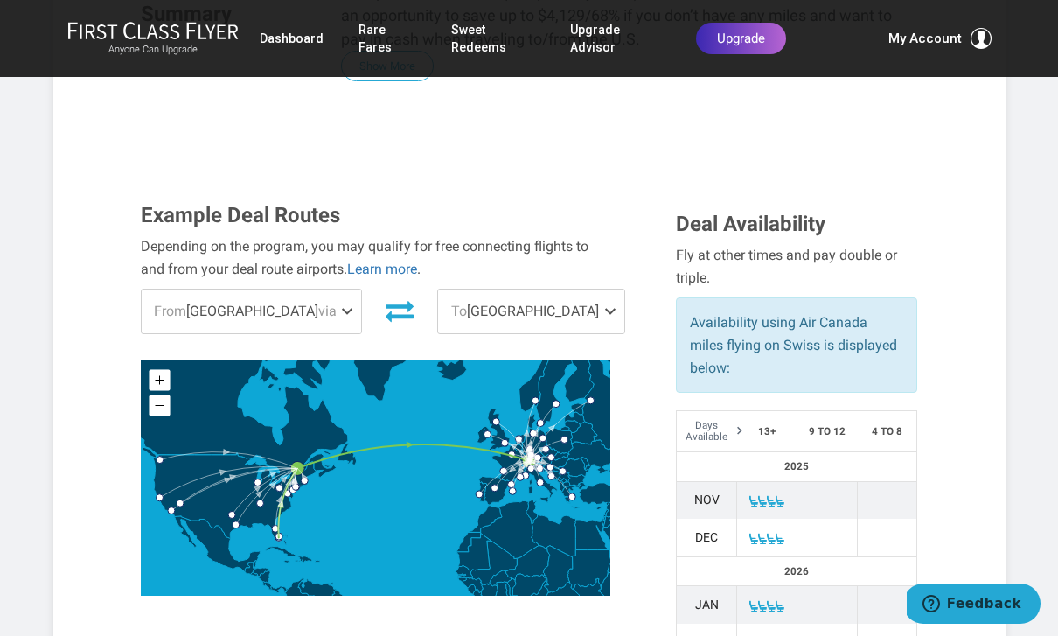
click at [604, 290] on span at bounding box center [614, 312] width 21 height 44
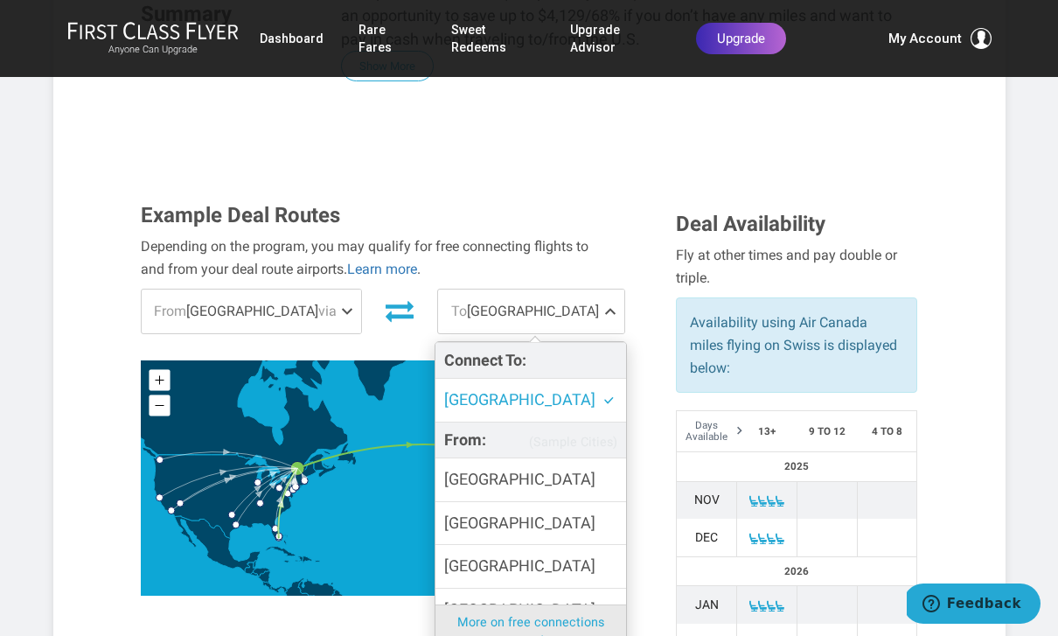
scroll to position [0, 0]
click at [553, 502] on label "Athens" at bounding box center [531, 523] width 191 height 43
click at [0, 0] on input "Athens" at bounding box center [0, 0] width 0 height 0
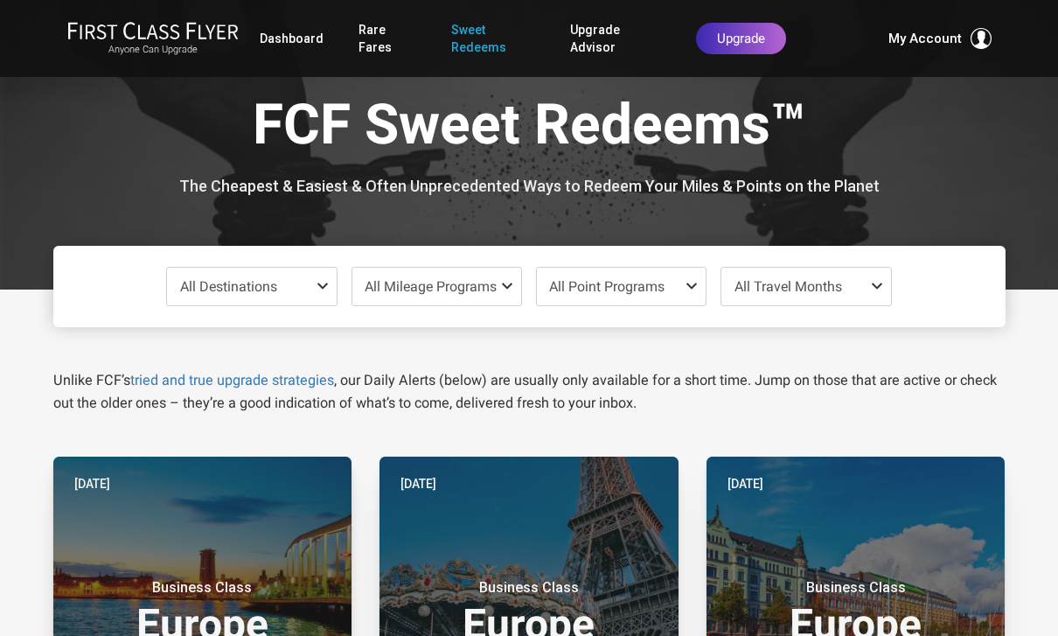
click at [325, 284] on span at bounding box center [326, 286] width 21 height 14
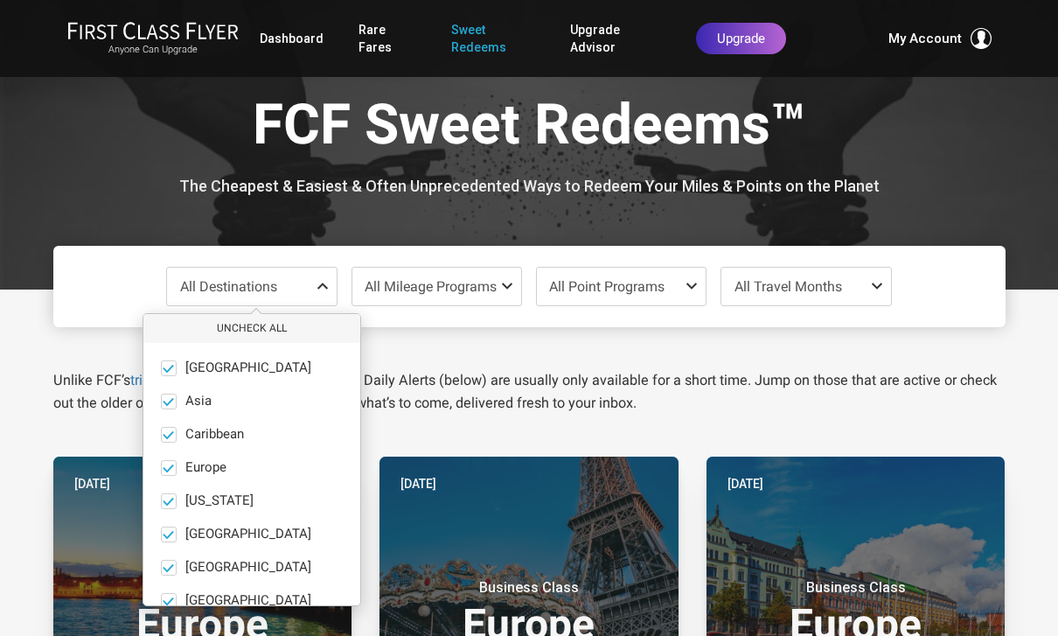
click at [248, 319] on button "Uncheck All" at bounding box center [251, 328] width 217 height 29
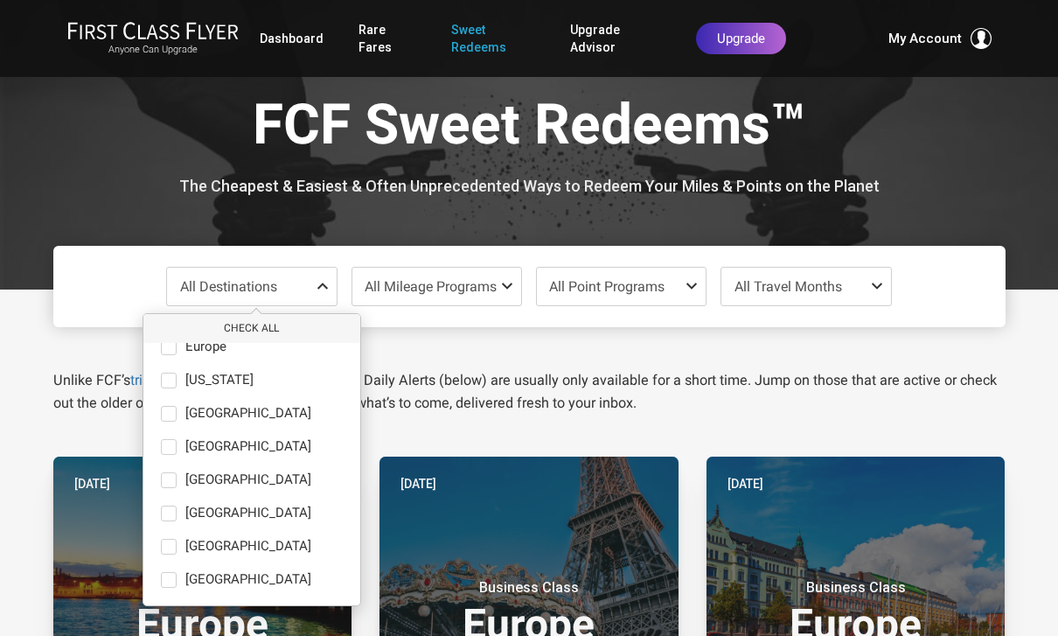
scroll to position [121, 0]
click at [172, 443] on span at bounding box center [169, 447] width 16 height 16
click at [0, 0] on input "[GEOGRAPHIC_DATA] only" at bounding box center [0, 0] width 0 height 0
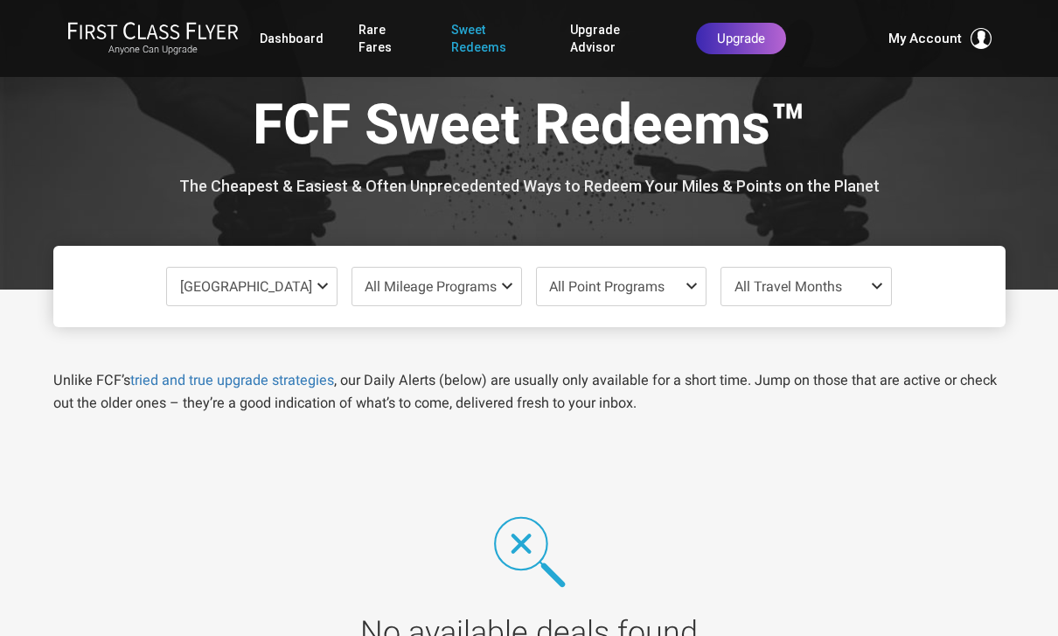
click at [746, 47] on link "Upgrade" at bounding box center [741, 38] width 90 height 31
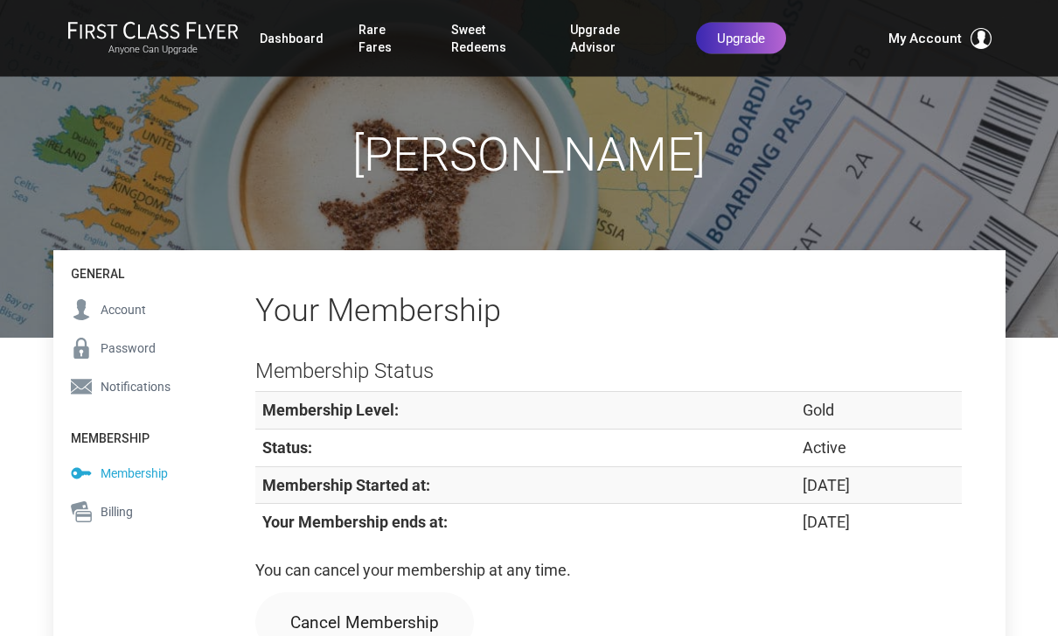
scroll to position [66, 0]
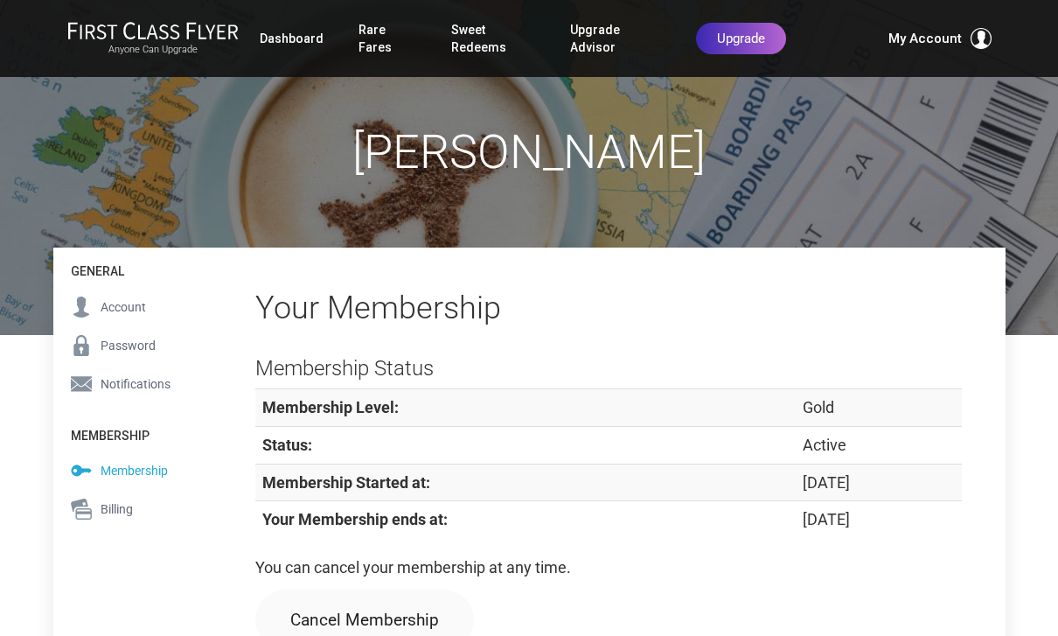
click at [117, 507] on span "Billing" at bounding box center [117, 508] width 32 height 19
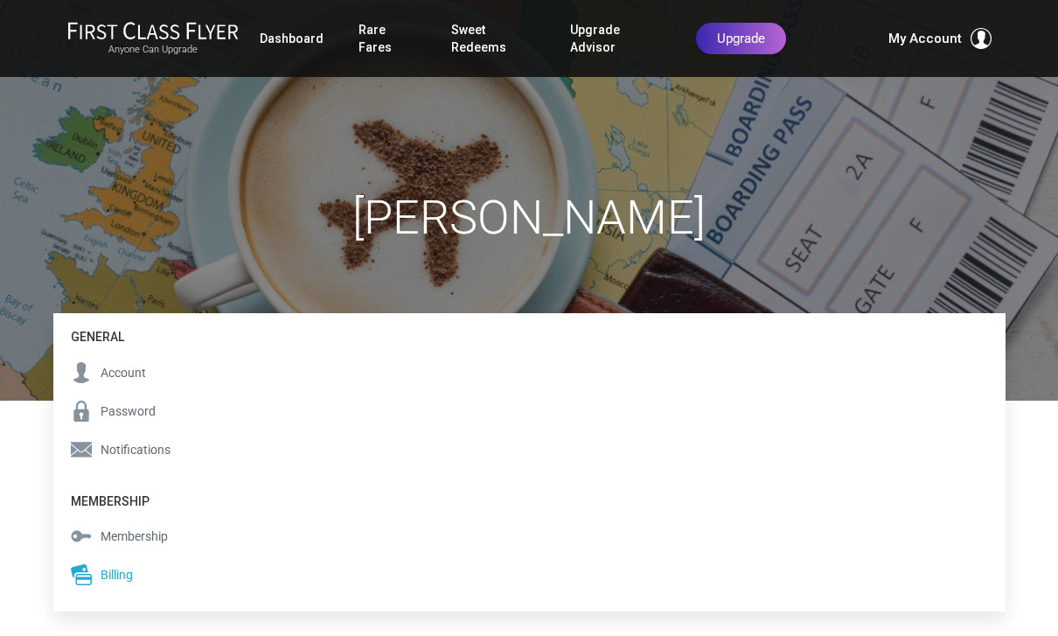
scroll to position [7, 0]
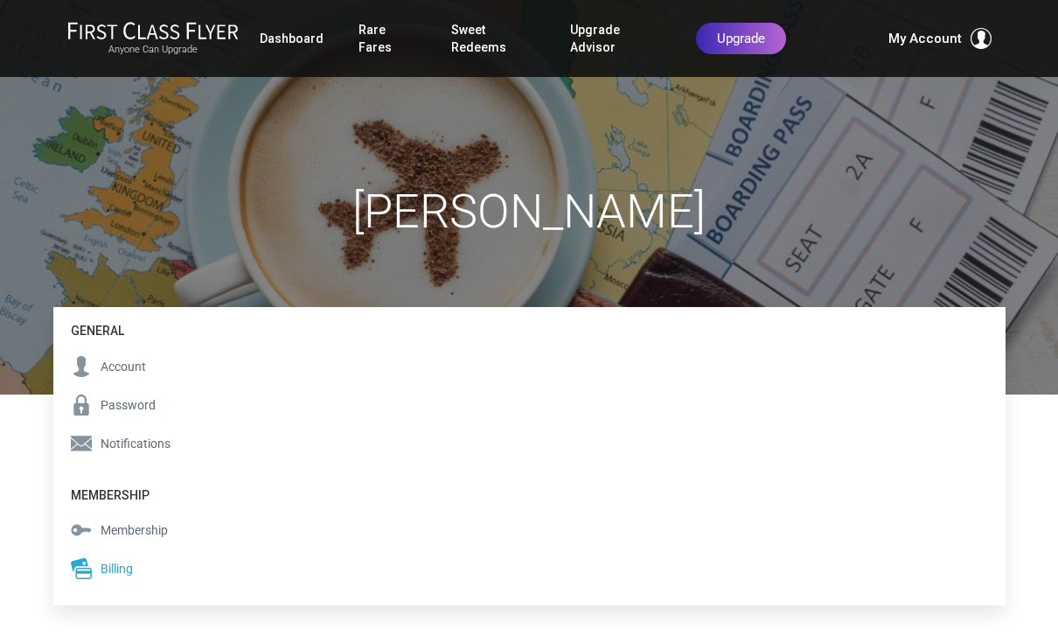
click at [118, 563] on span "Billing" at bounding box center [117, 568] width 32 height 19
